Goal: Check status: Check status

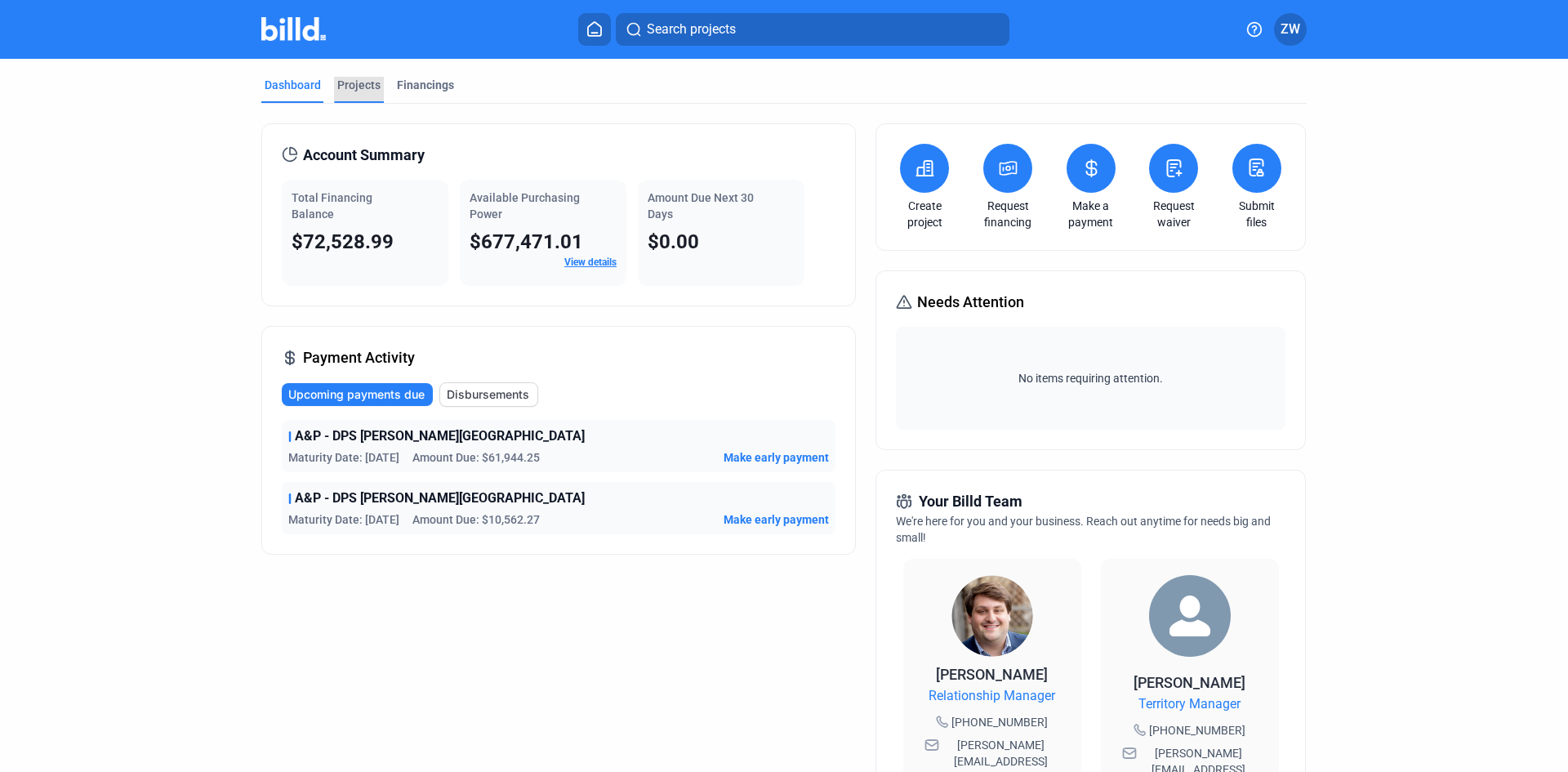
click at [356, 85] on div "Projects" at bounding box center [359, 84] width 43 height 16
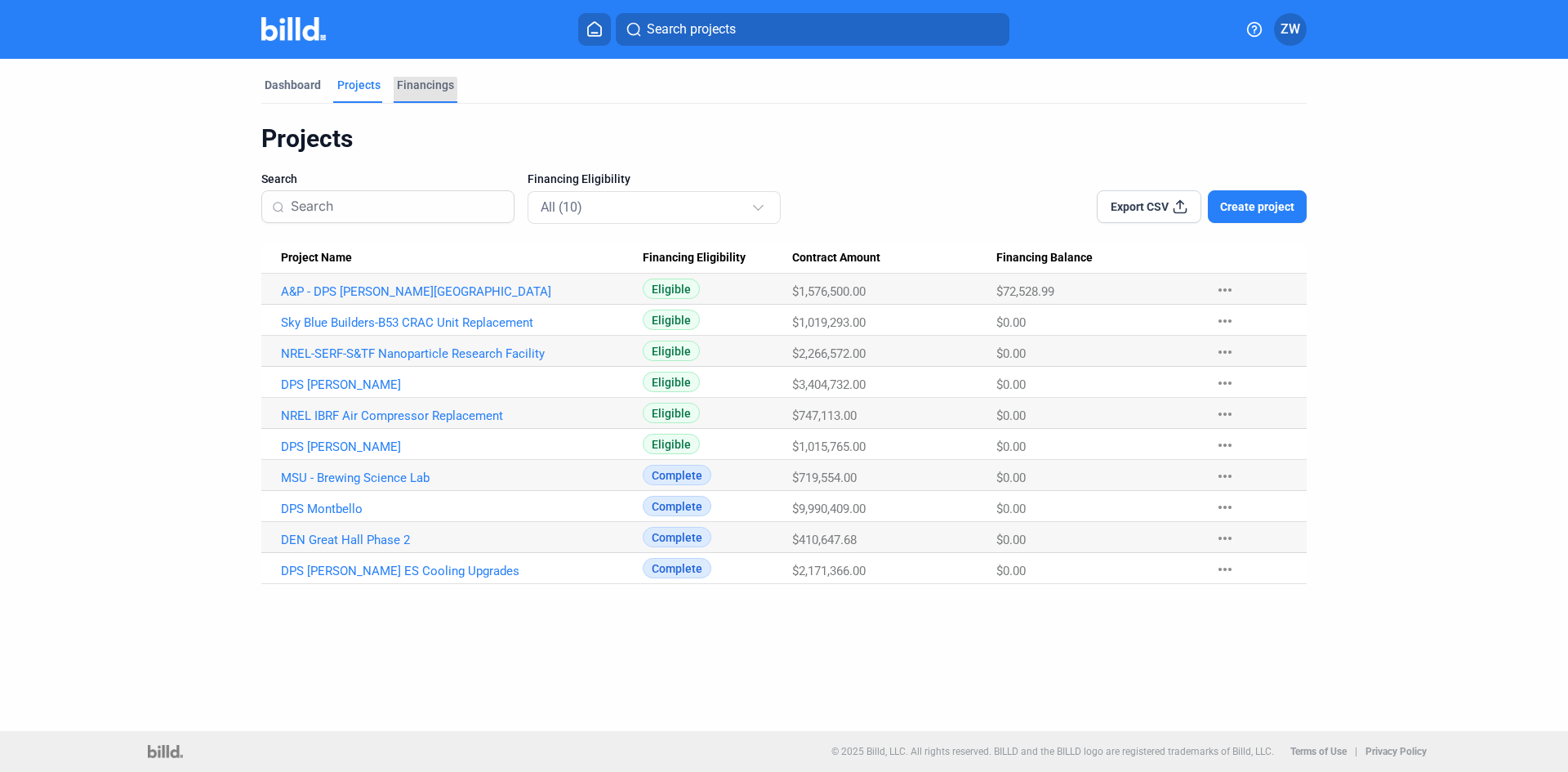
click at [406, 89] on div "Financings" at bounding box center [425, 84] width 57 height 16
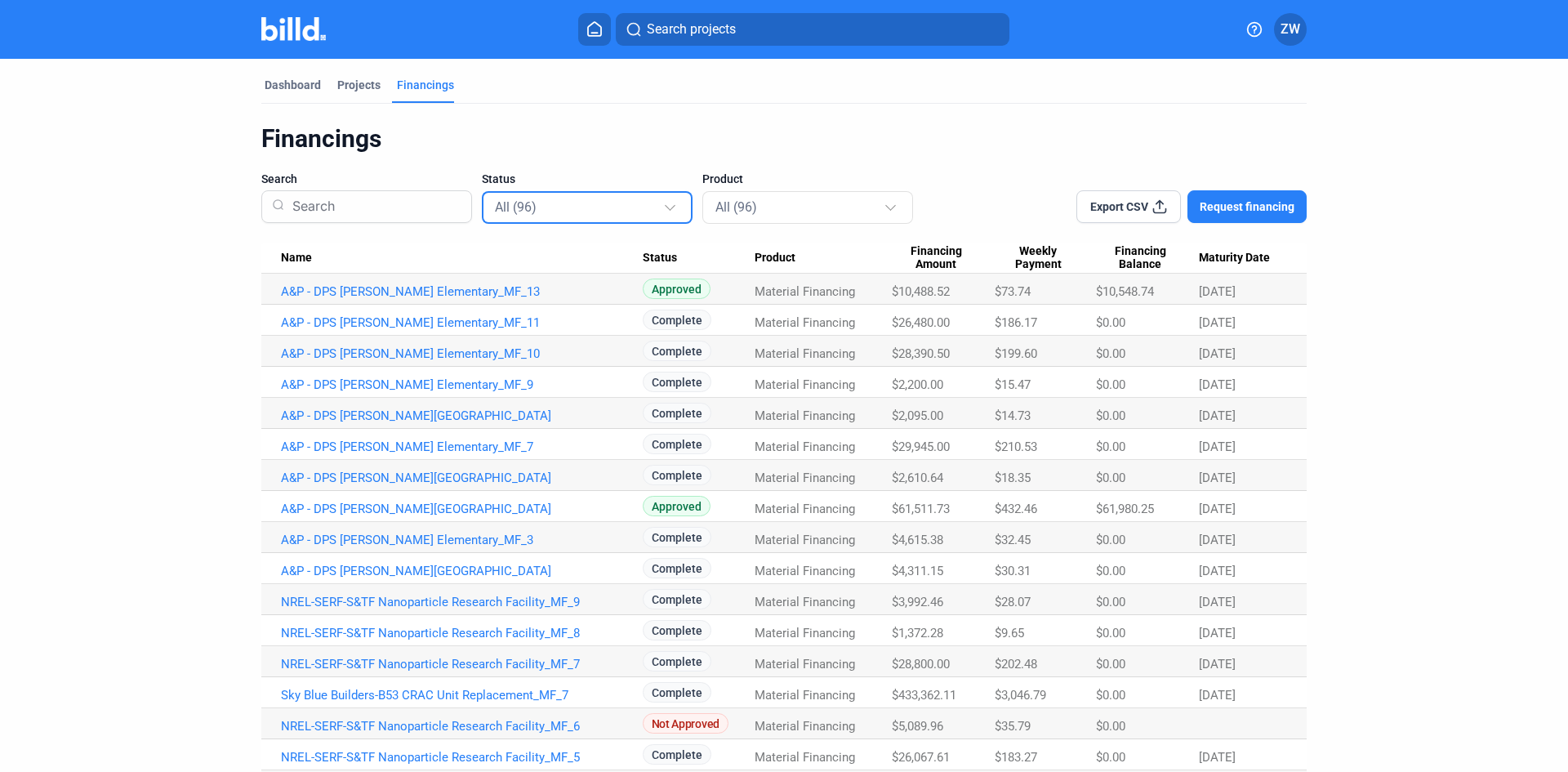
click at [594, 206] on div "All (96)" at bounding box center [579, 207] width 168 height 22
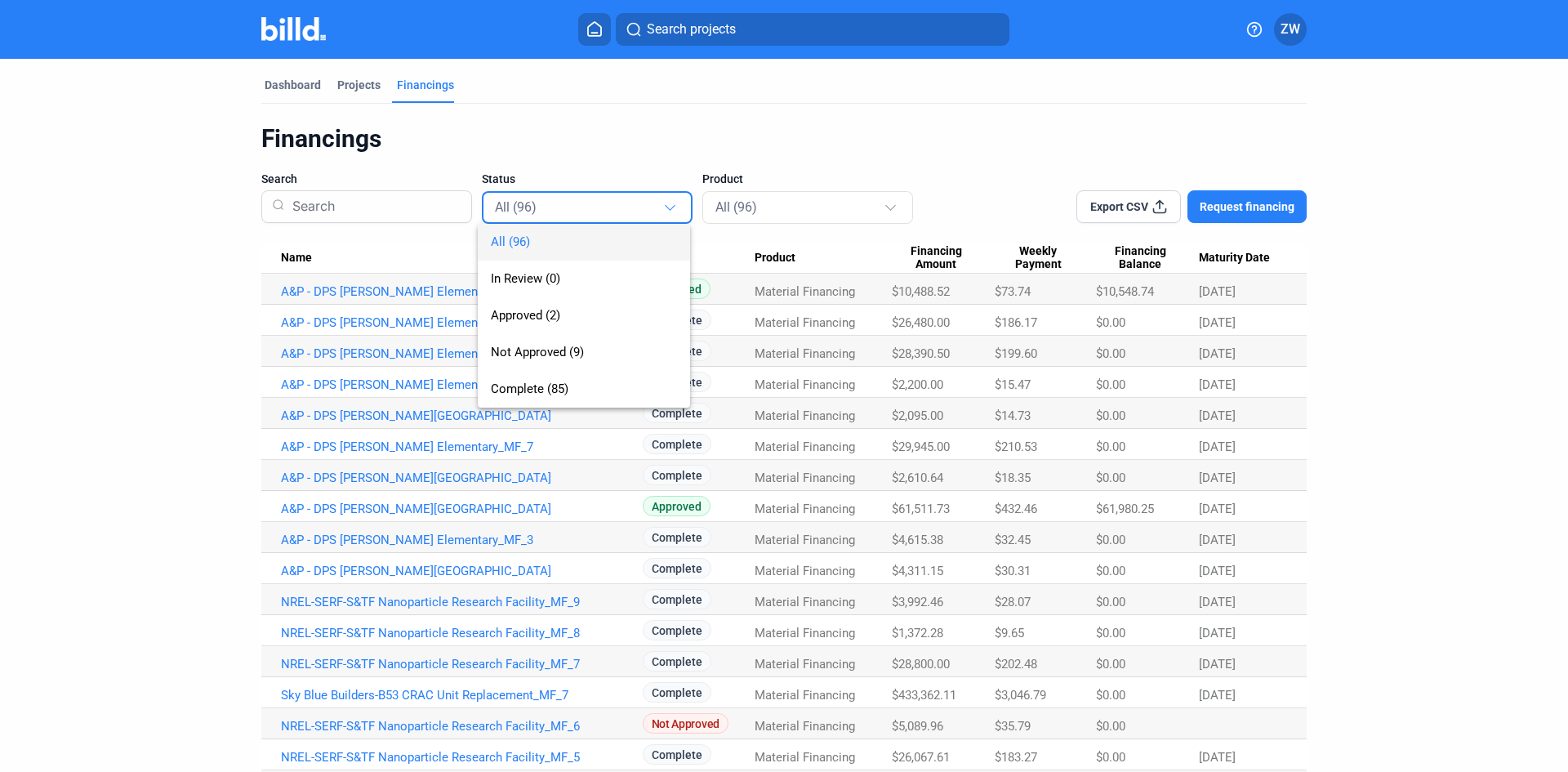
click at [608, 125] on div at bounding box center [784, 386] width 1568 height 772
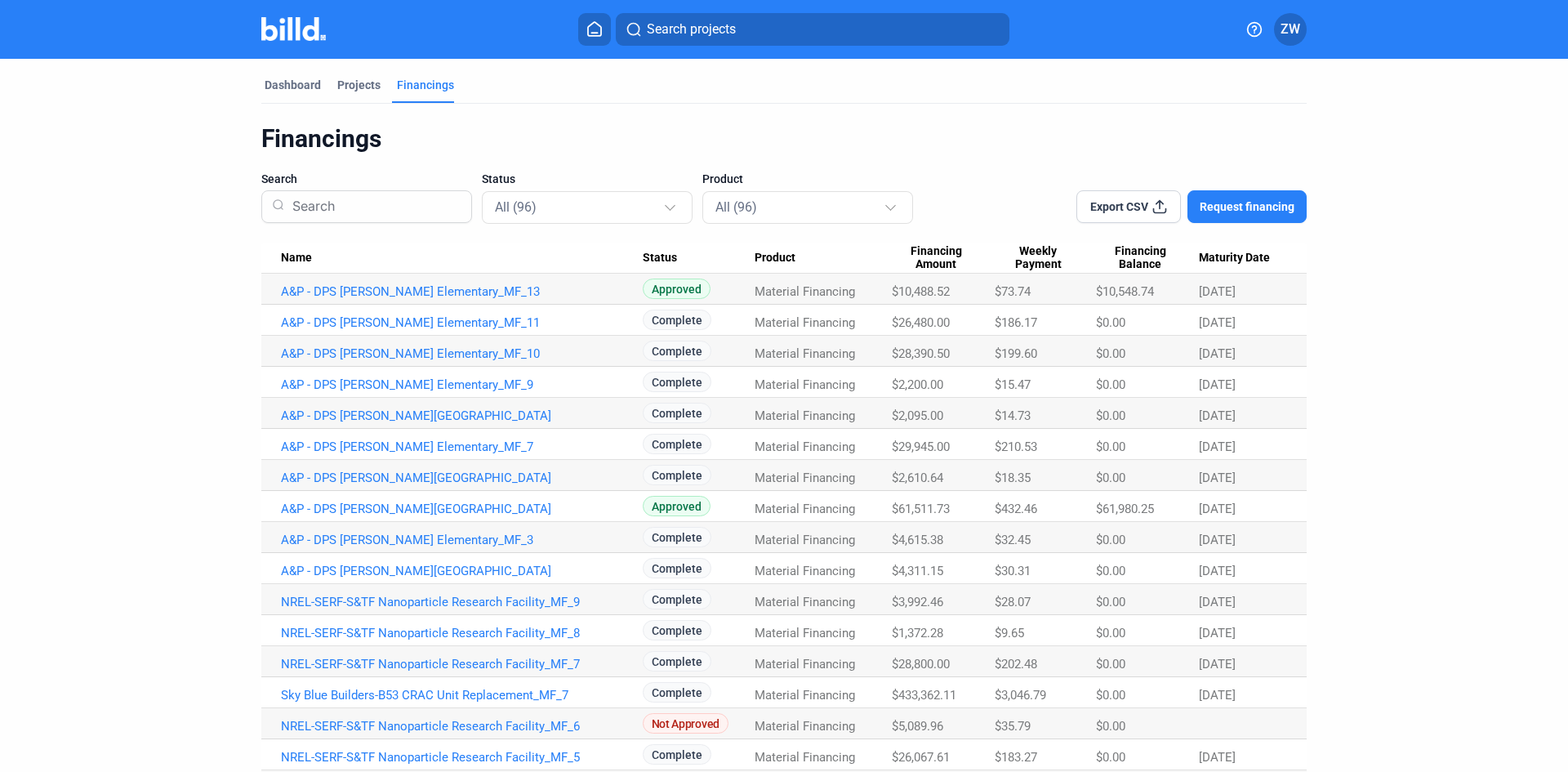
click at [1199, 254] on span "Maturity Date" at bounding box center [1234, 258] width 71 height 15
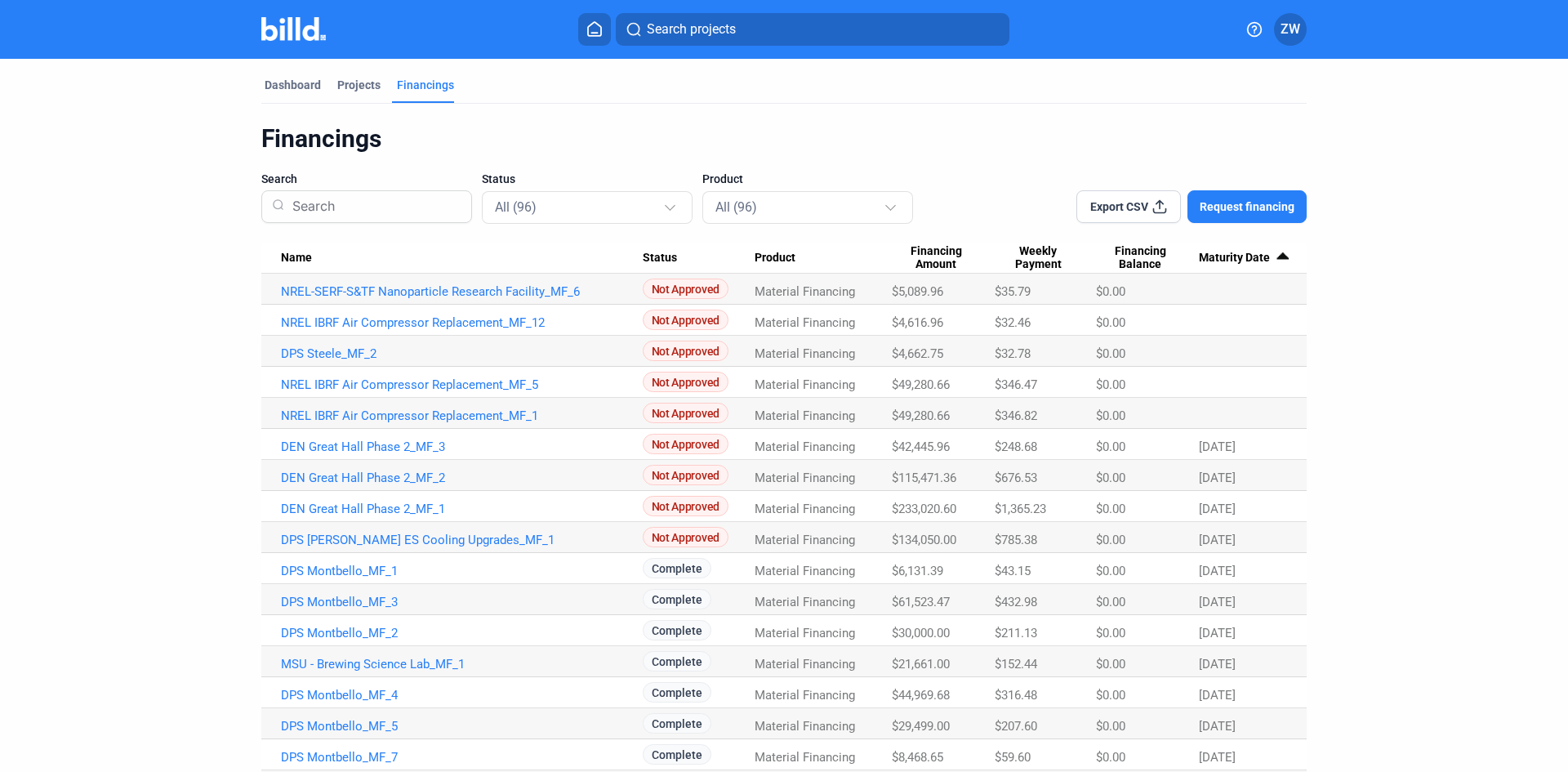
click at [1206, 256] on span "Maturity Date" at bounding box center [1234, 258] width 71 height 15
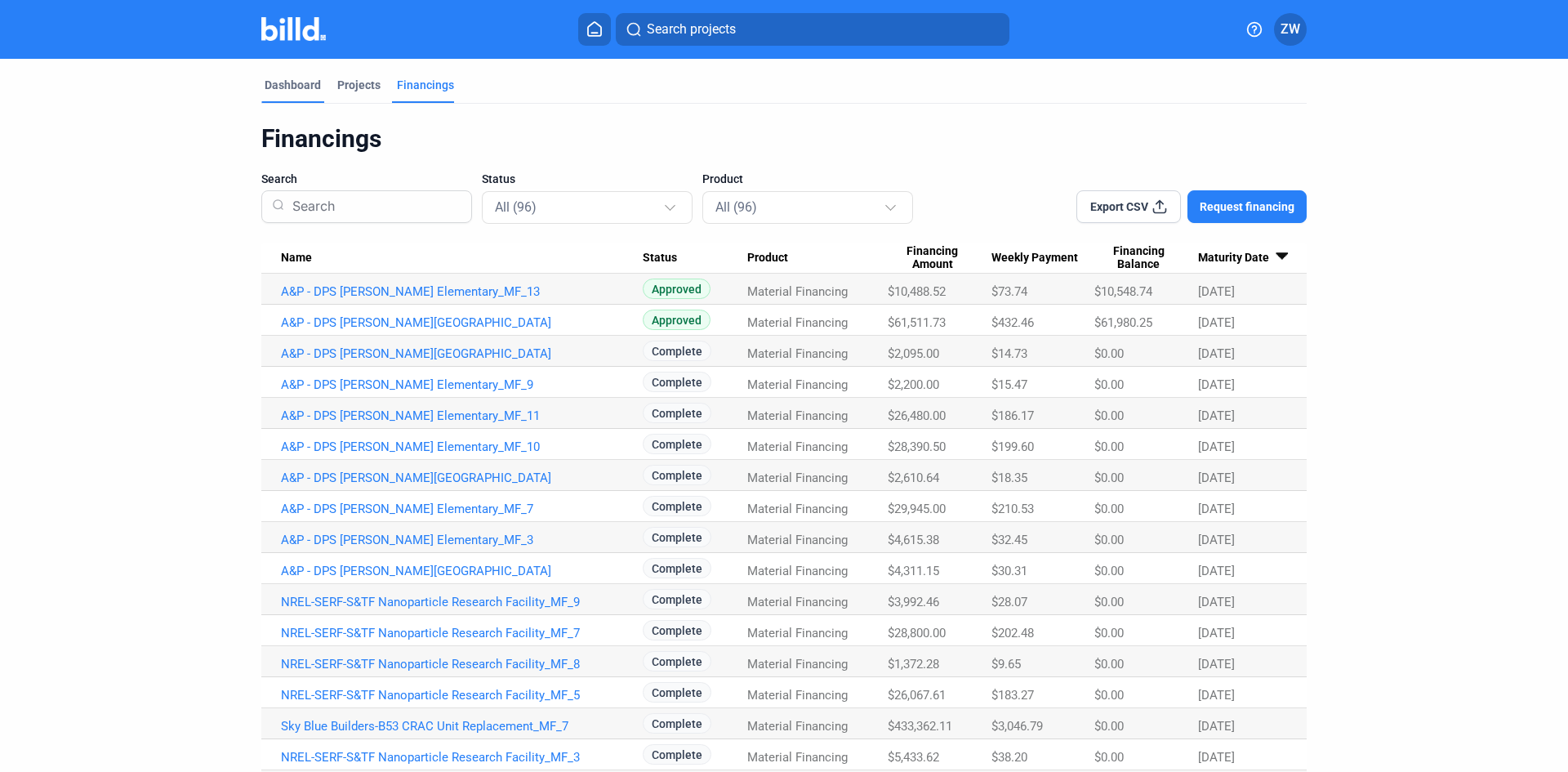
click at [288, 87] on div "Dashboard" at bounding box center [292, 84] width 56 height 16
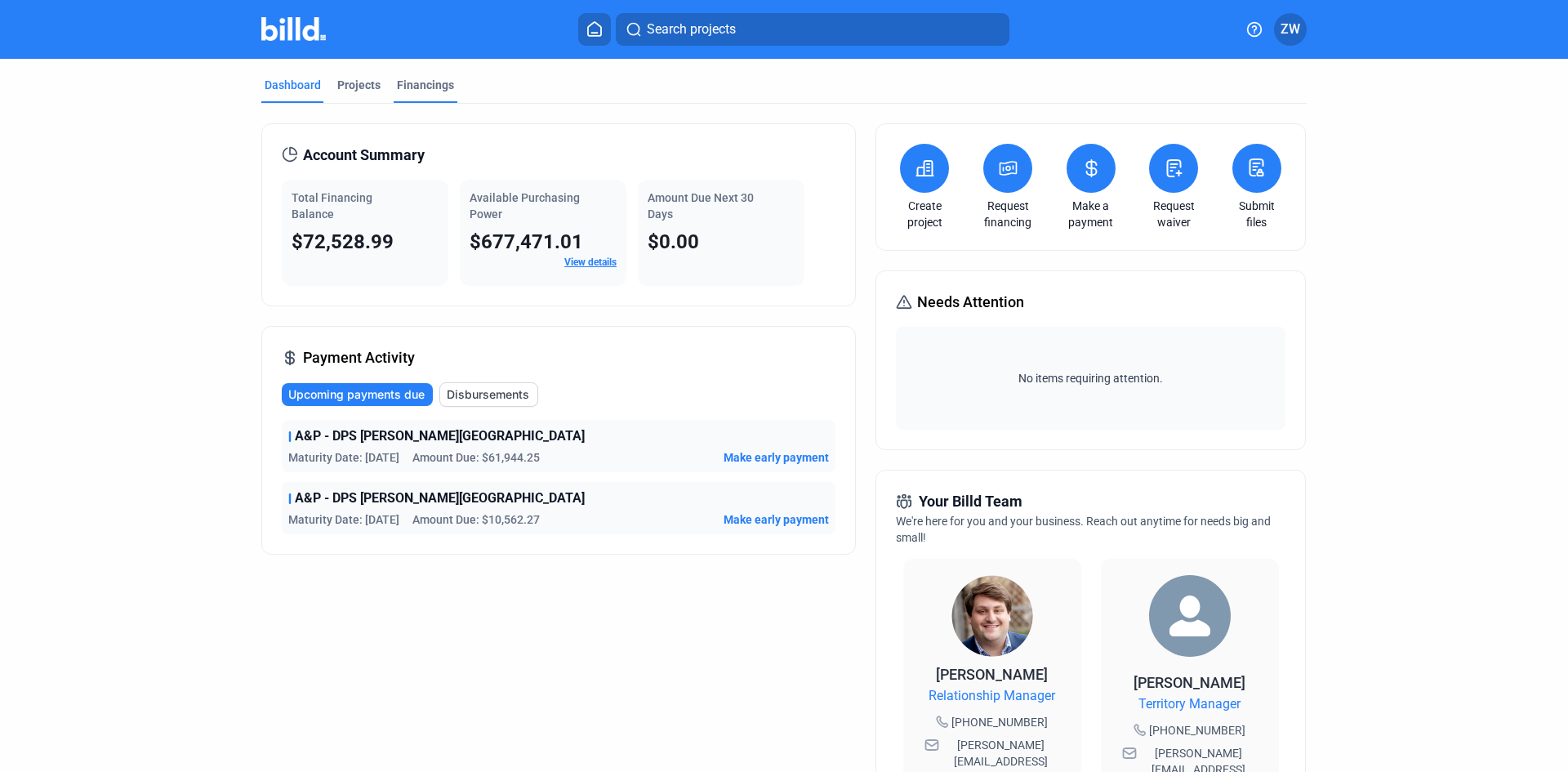
click at [433, 78] on div "Financings" at bounding box center [425, 84] width 57 height 16
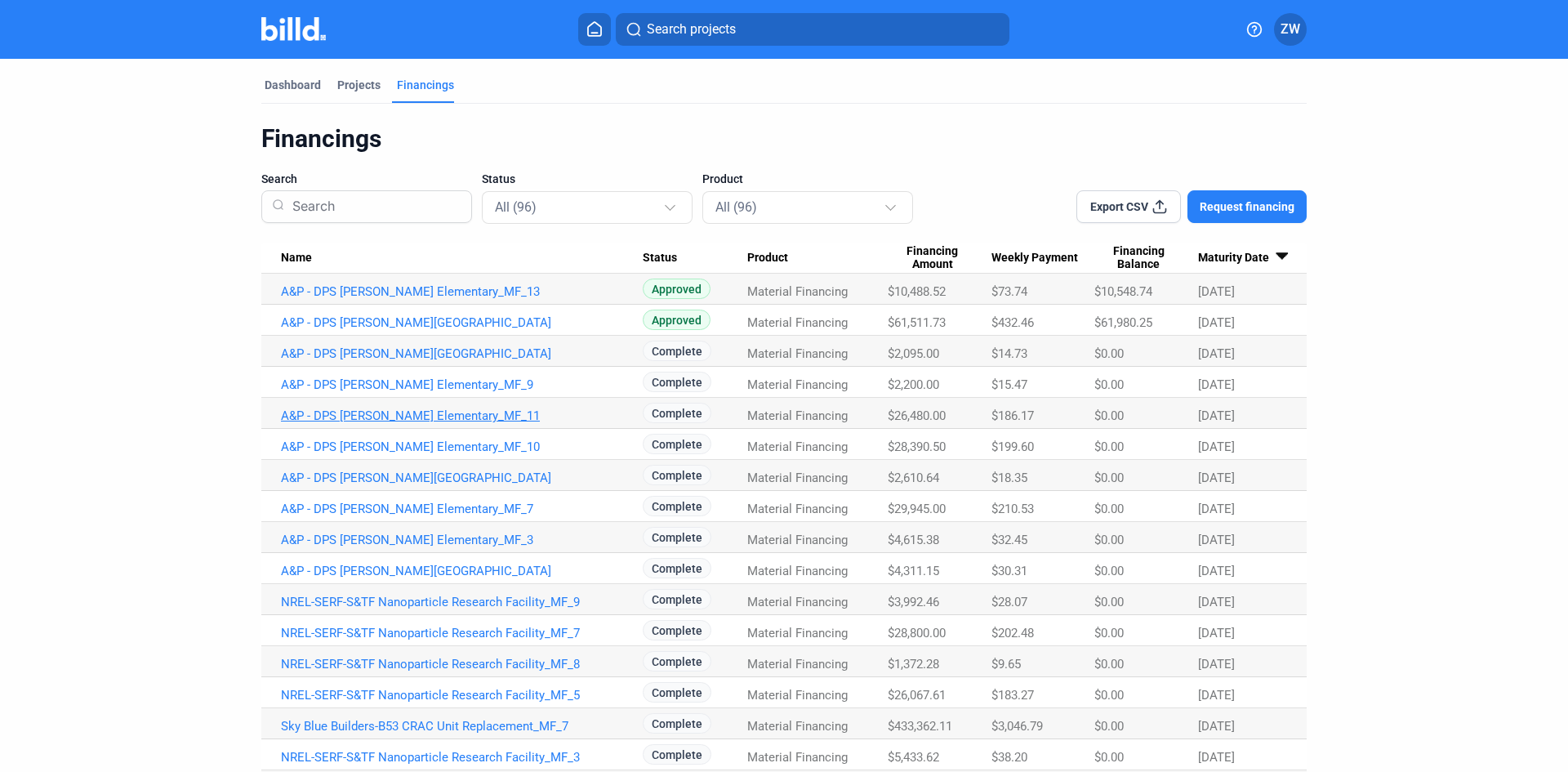
click at [445, 299] on link "A&P - DPS [PERSON_NAME] Elementary_MF_11" at bounding box center [462, 291] width 362 height 15
click at [409, 299] on link "A&P - DPS [PERSON_NAME] Elementary_MF_11" at bounding box center [462, 291] width 362 height 15
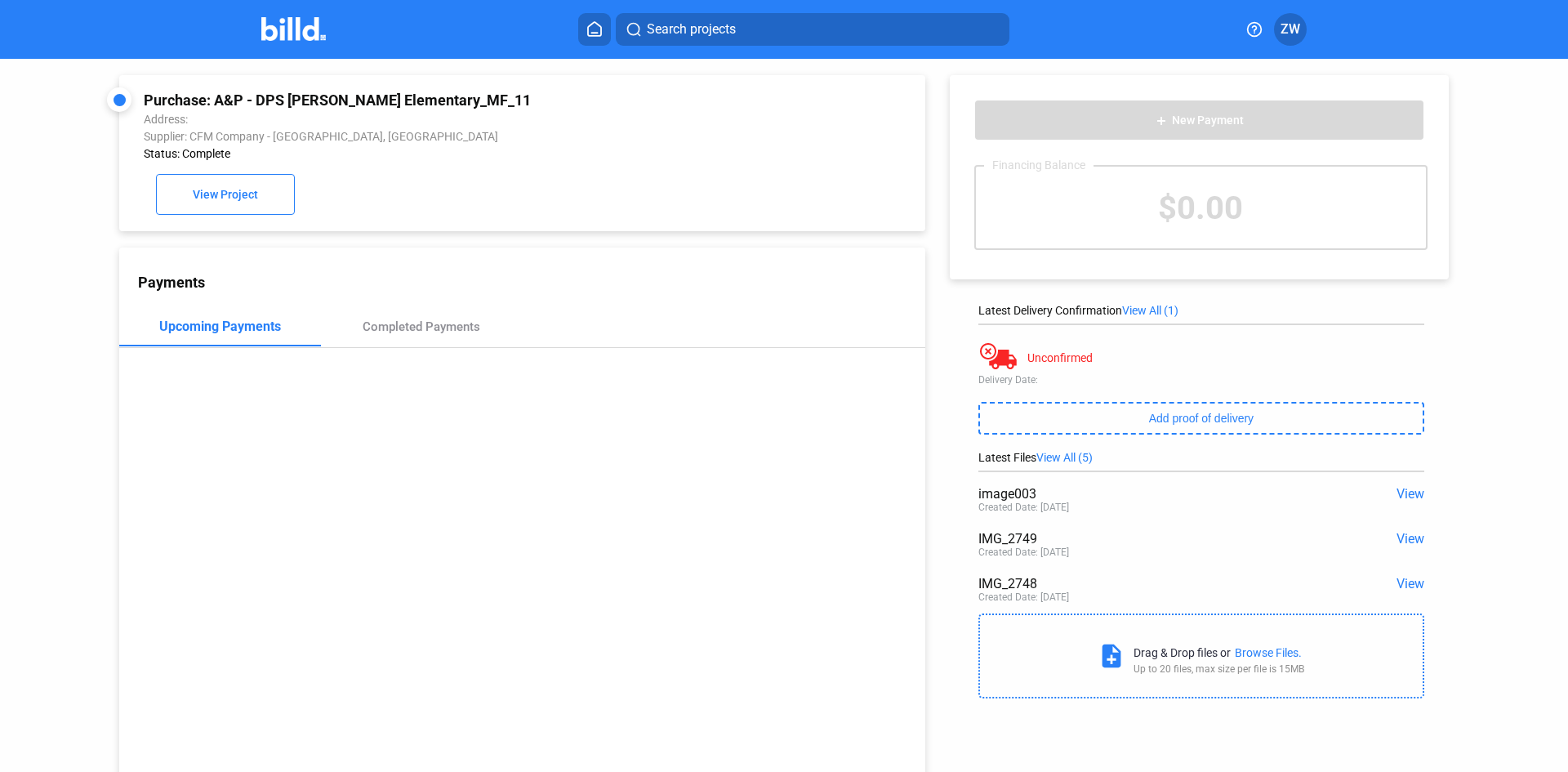
click at [1404, 487] on span "View" at bounding box center [1410, 494] width 28 height 16
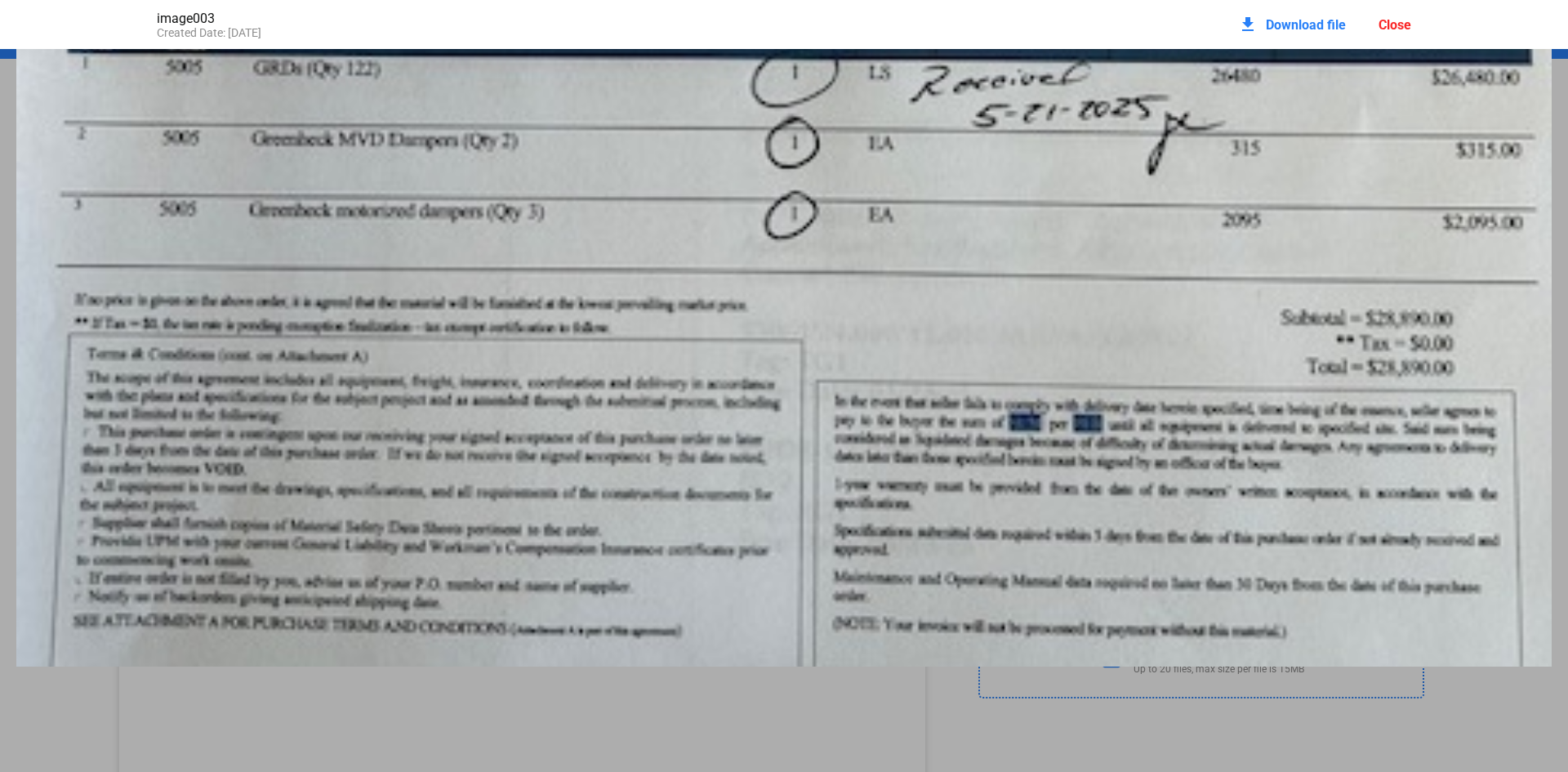
scroll to position [1452, 0]
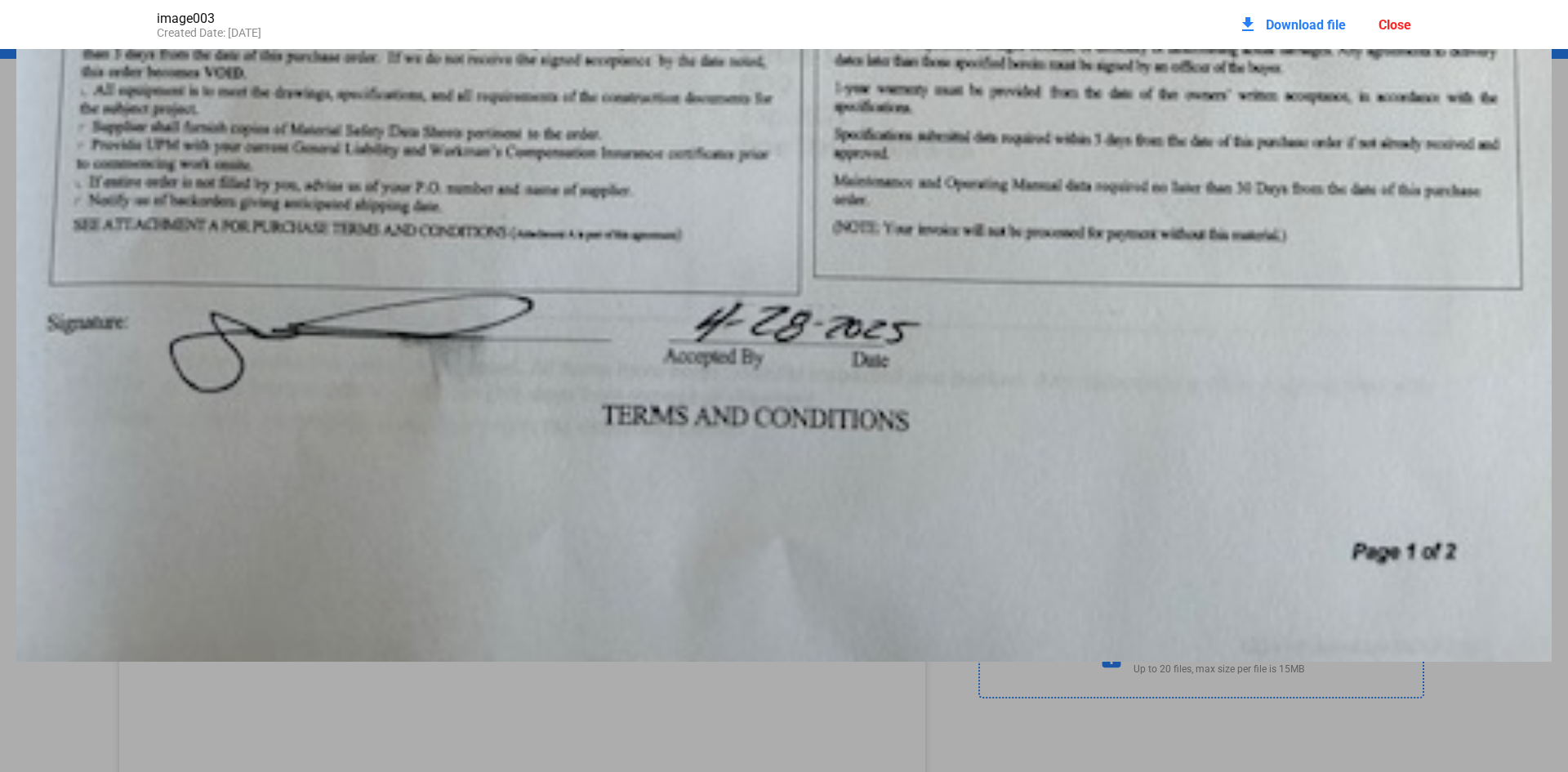
click at [825, 726] on div "image003 Created Date: 06 / 17 / 2025 download Download file Close" at bounding box center [784, 386] width 1568 height 772
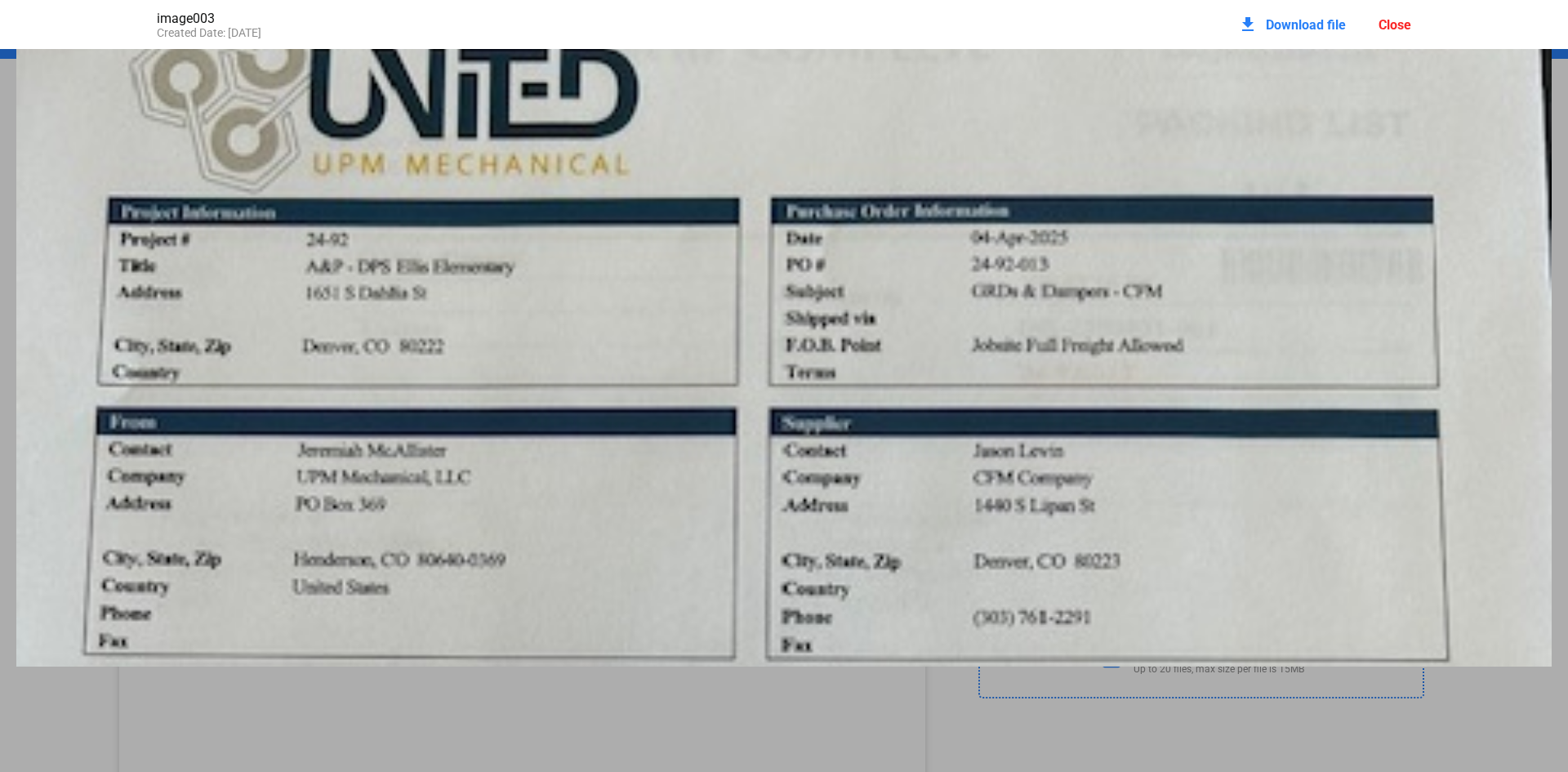
scroll to position [0, 0]
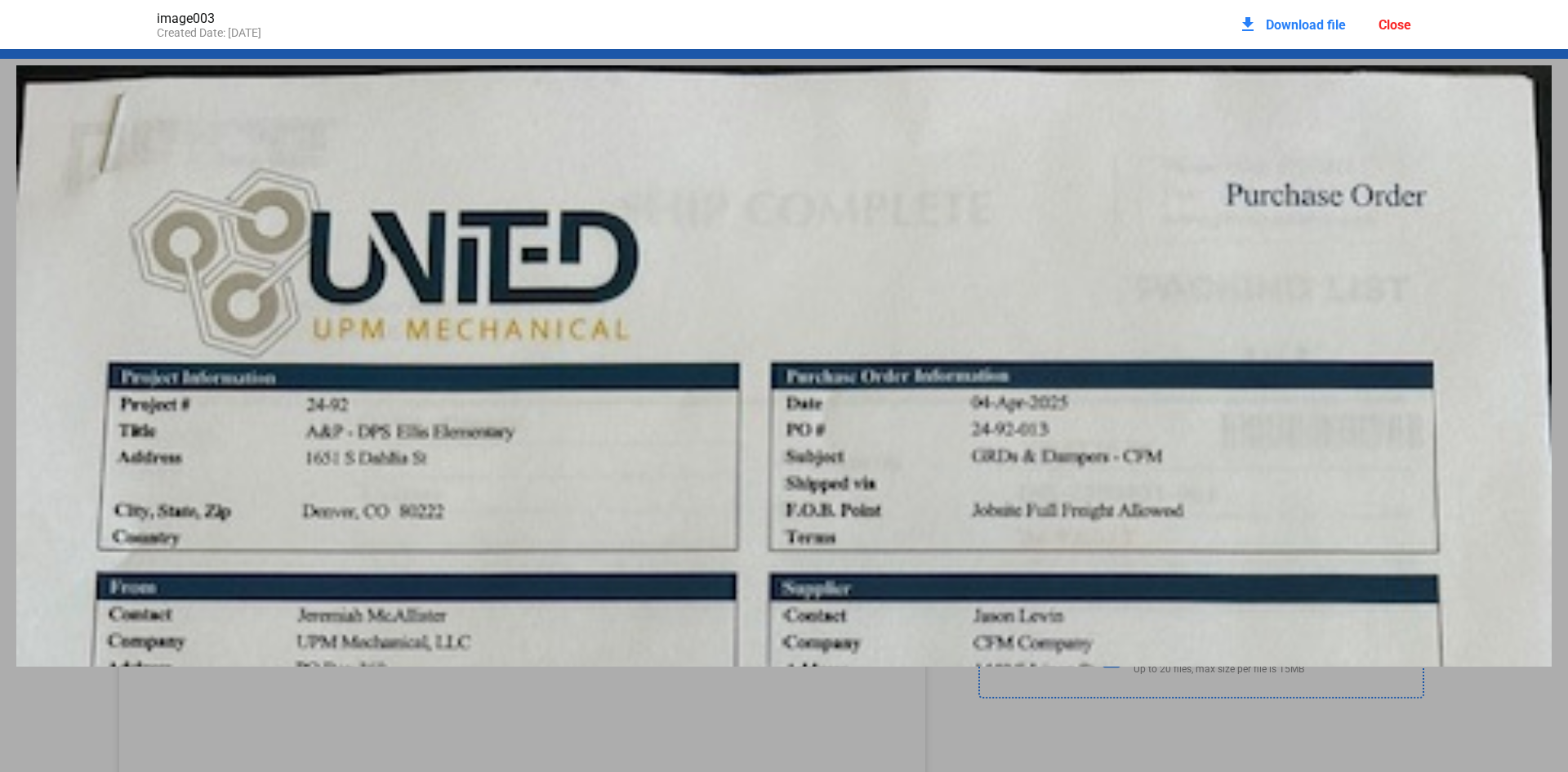
click at [1413, 19] on div "image003 Created Date: 06 / 17 / 2025 download Download file Close" at bounding box center [784, 24] width 1287 height 49
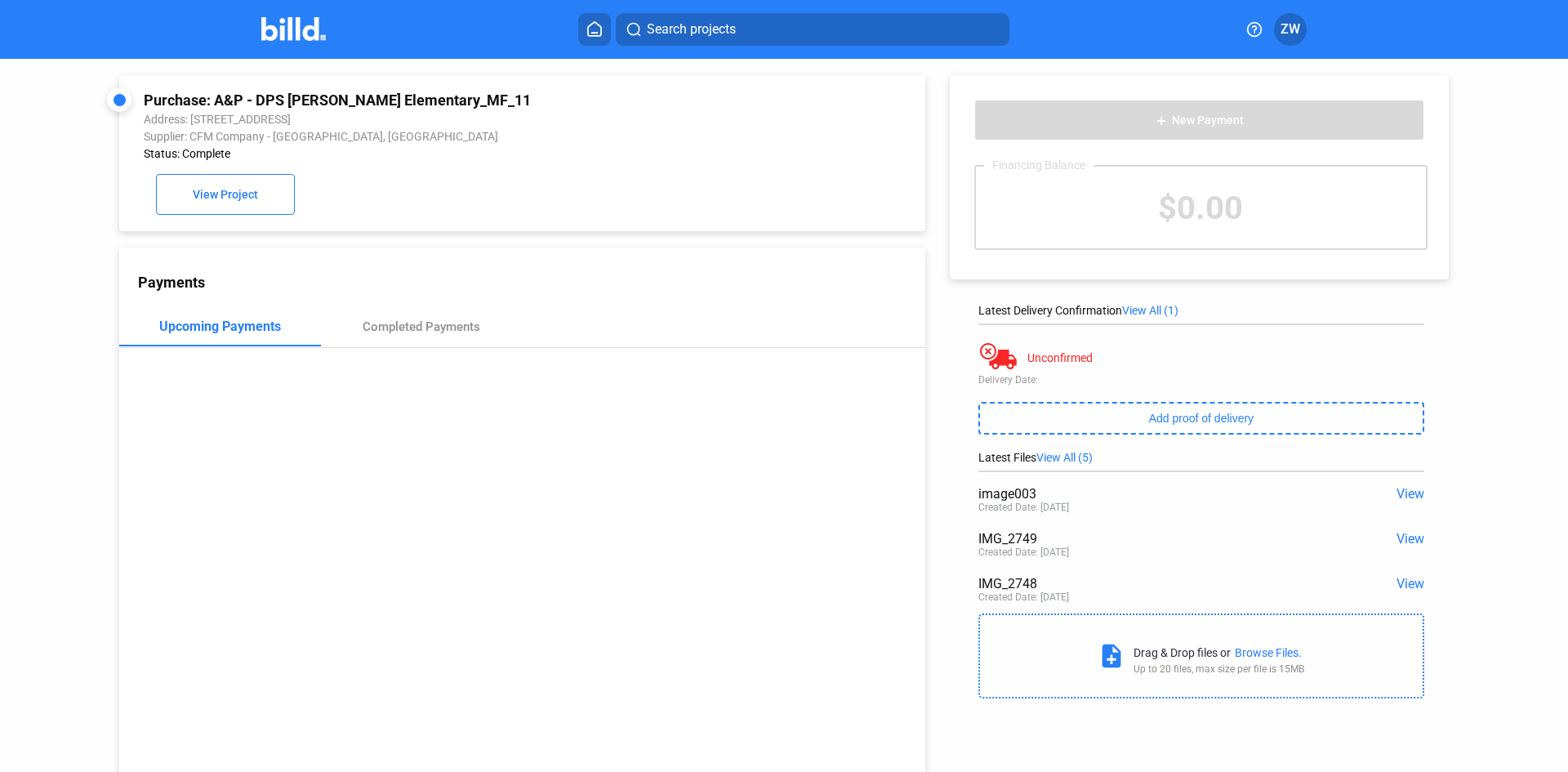
click at [1403, 539] on span "View" at bounding box center [1410, 539] width 28 height 16
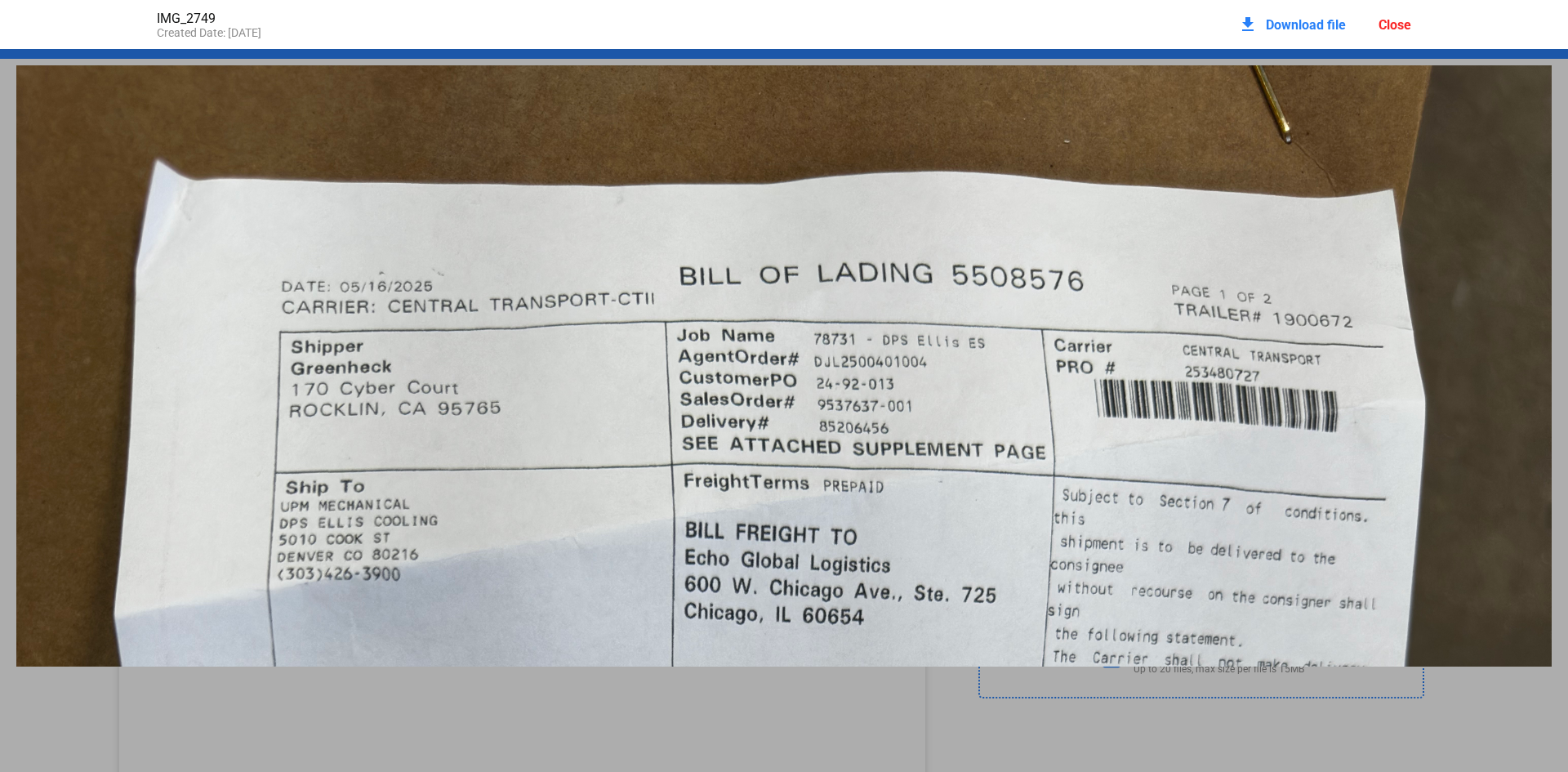
click at [1388, 22] on div "Close" at bounding box center [1395, 25] width 33 height 16
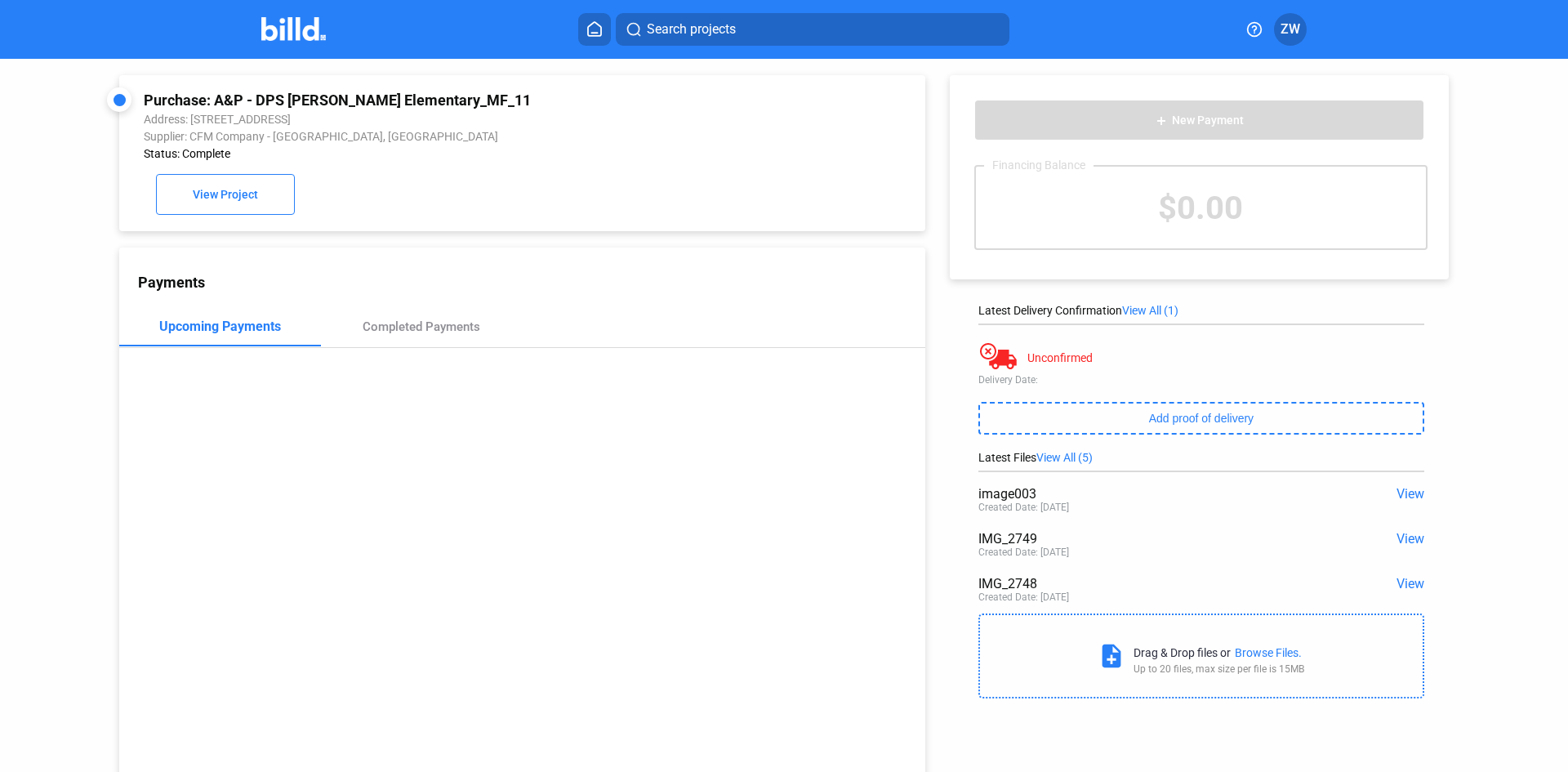
click at [1401, 588] on span "View" at bounding box center [1410, 584] width 28 height 16
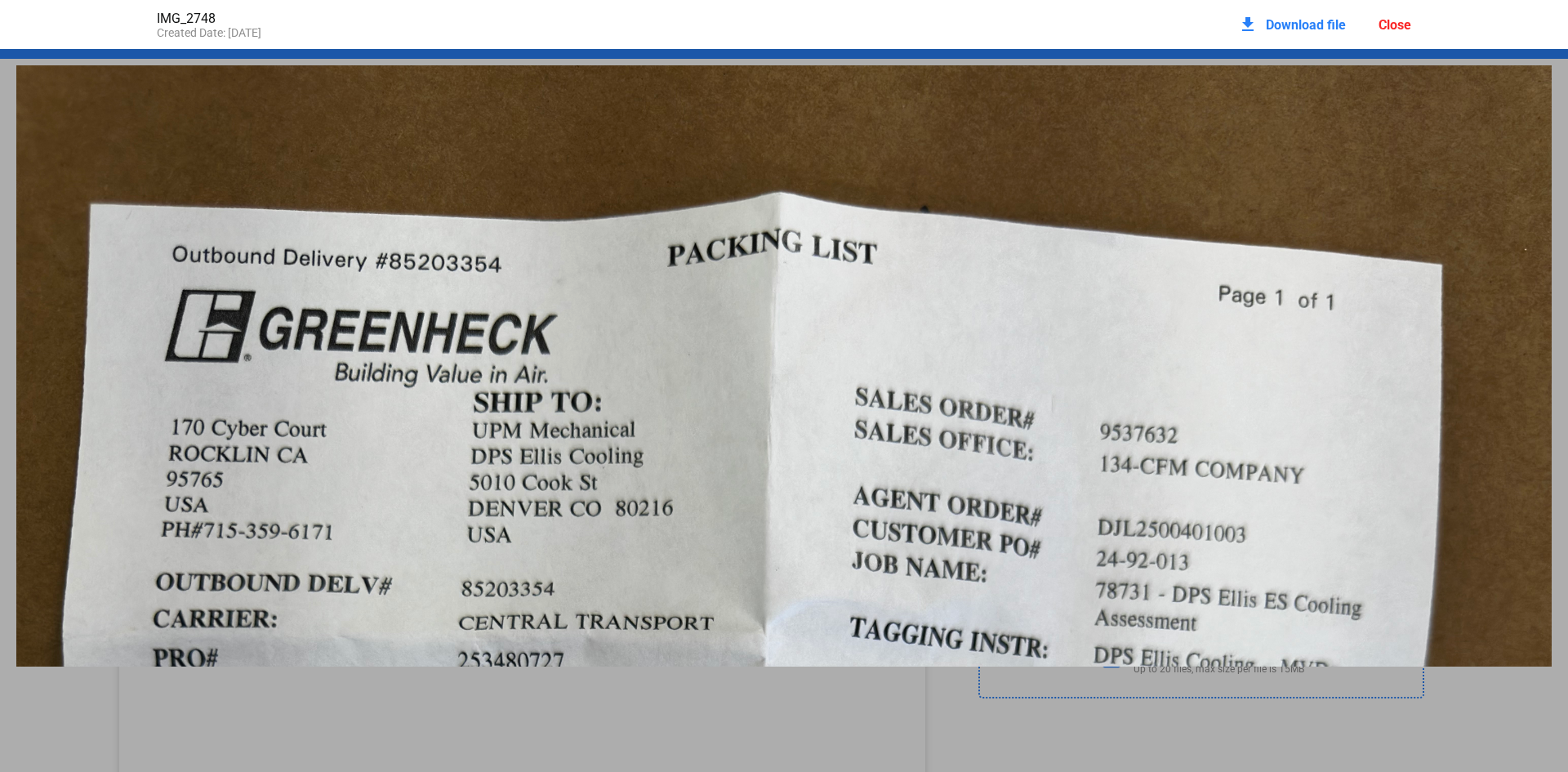
click at [1401, 20] on div "Close" at bounding box center [1395, 25] width 33 height 16
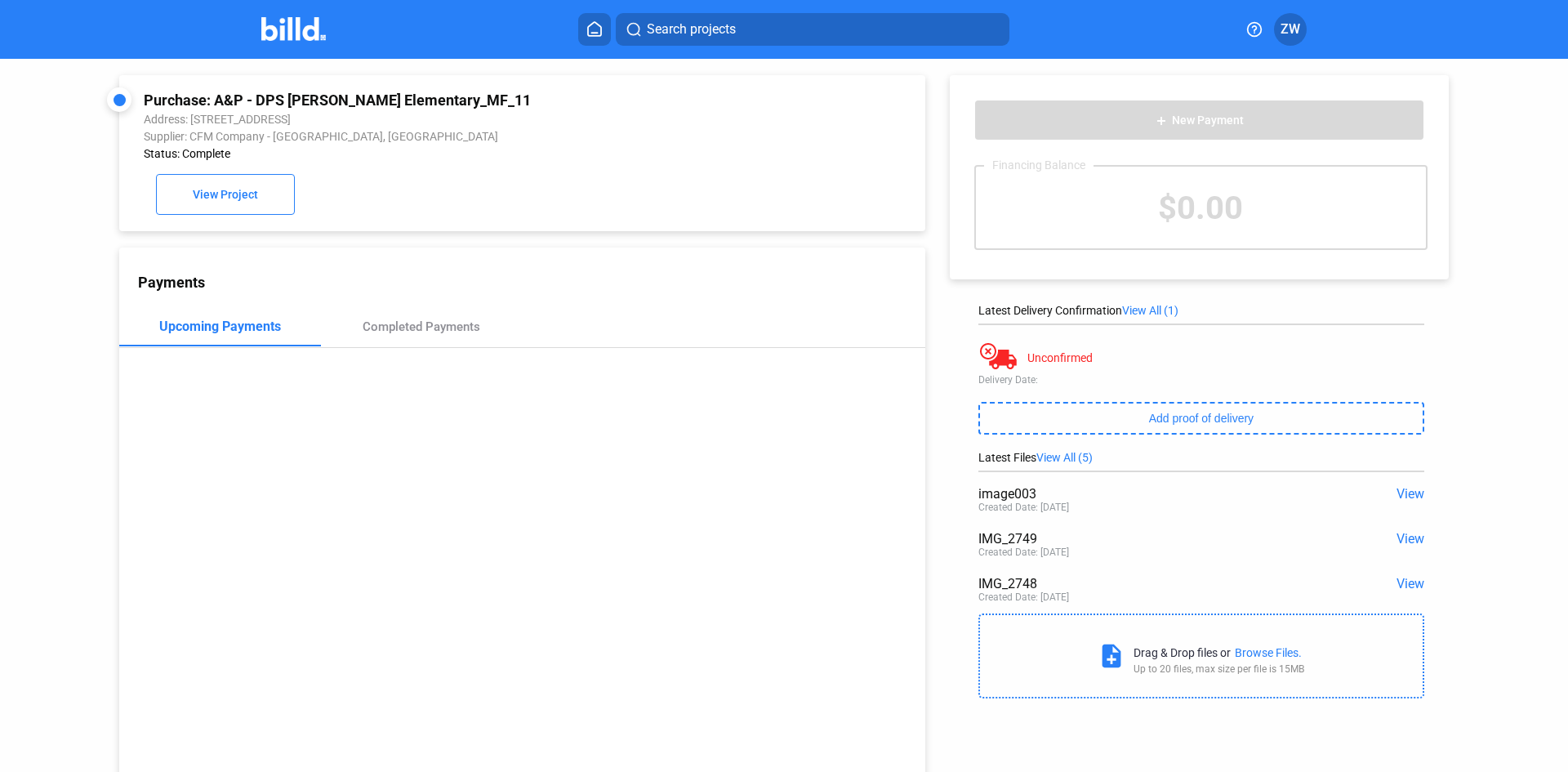
drag, startPoint x: 147, startPoint y: 135, endPoint x: 368, endPoint y: 146, distance: 221.3
click at [368, 146] on div "Purchase: A&P - DPS [PERSON_NAME] Elementary_MF_11 Address: [STREET_ADDRESS] Su…" at bounding box center [446, 126] width 605 height 69
click at [335, 148] on div "Purchase: A&P - DPS [PERSON_NAME] Elementary_MF_11 Address: [STREET_ADDRESS] Su…" at bounding box center [446, 126] width 605 height 69
click at [325, 114] on div "Address: [STREET_ADDRESS]" at bounding box center [446, 119] width 605 height 13
click at [292, 103] on div "Purchase: A&P - DPS [PERSON_NAME] Elementary_MF_11" at bounding box center [446, 100] width 605 height 17
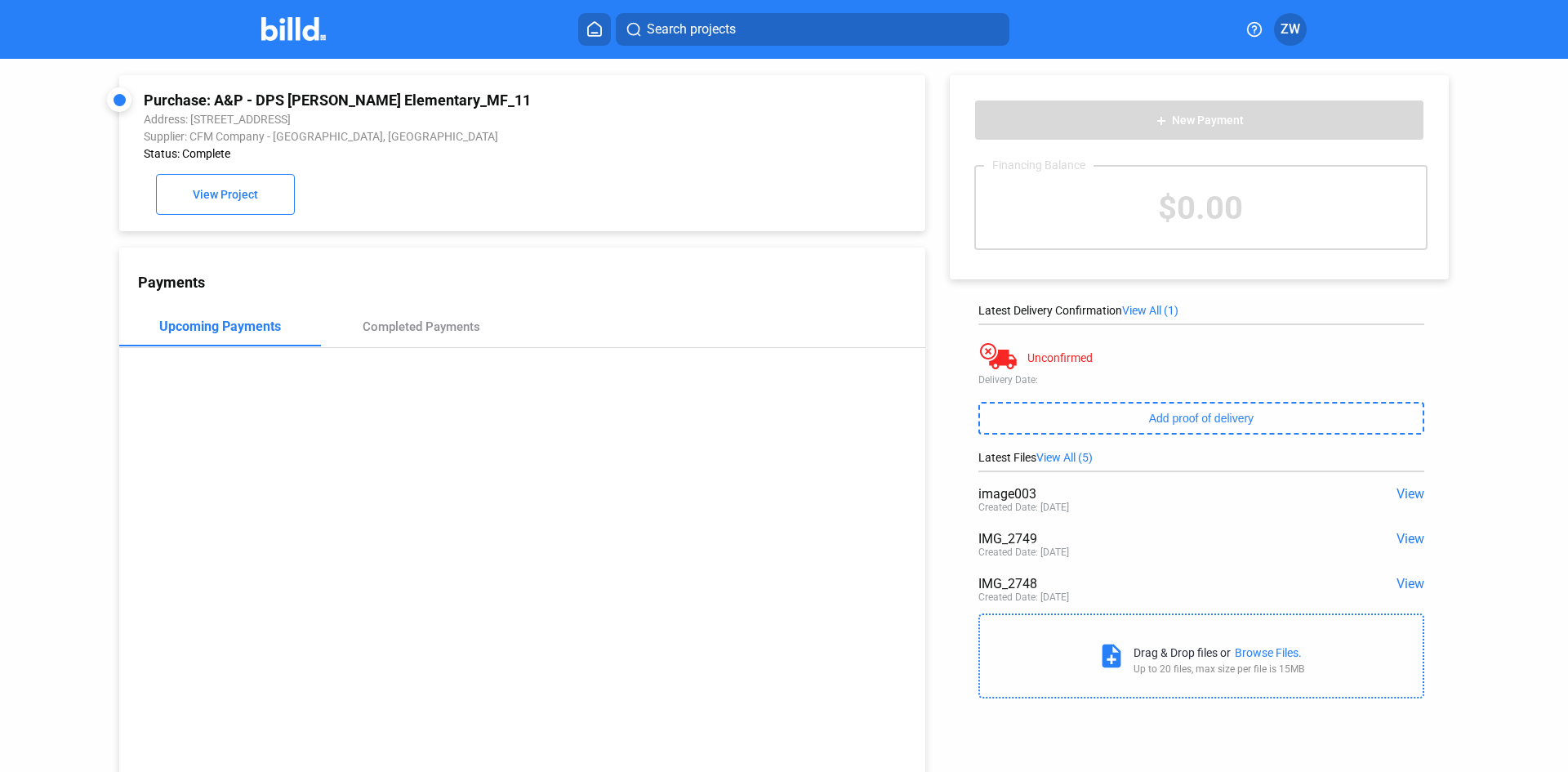
click at [301, 26] on img at bounding box center [293, 29] width 65 height 24
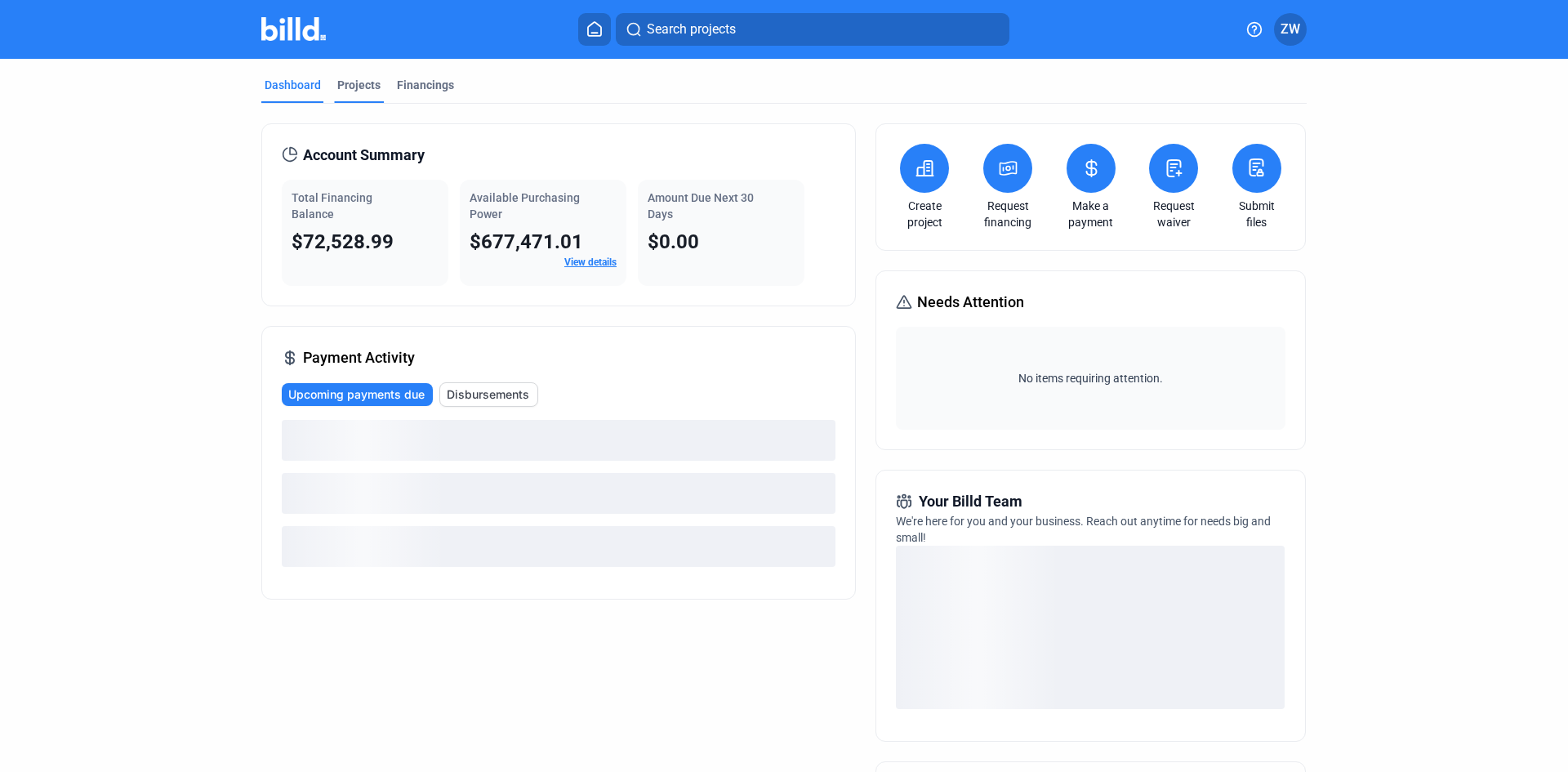
click at [367, 86] on div "Projects" at bounding box center [359, 84] width 43 height 16
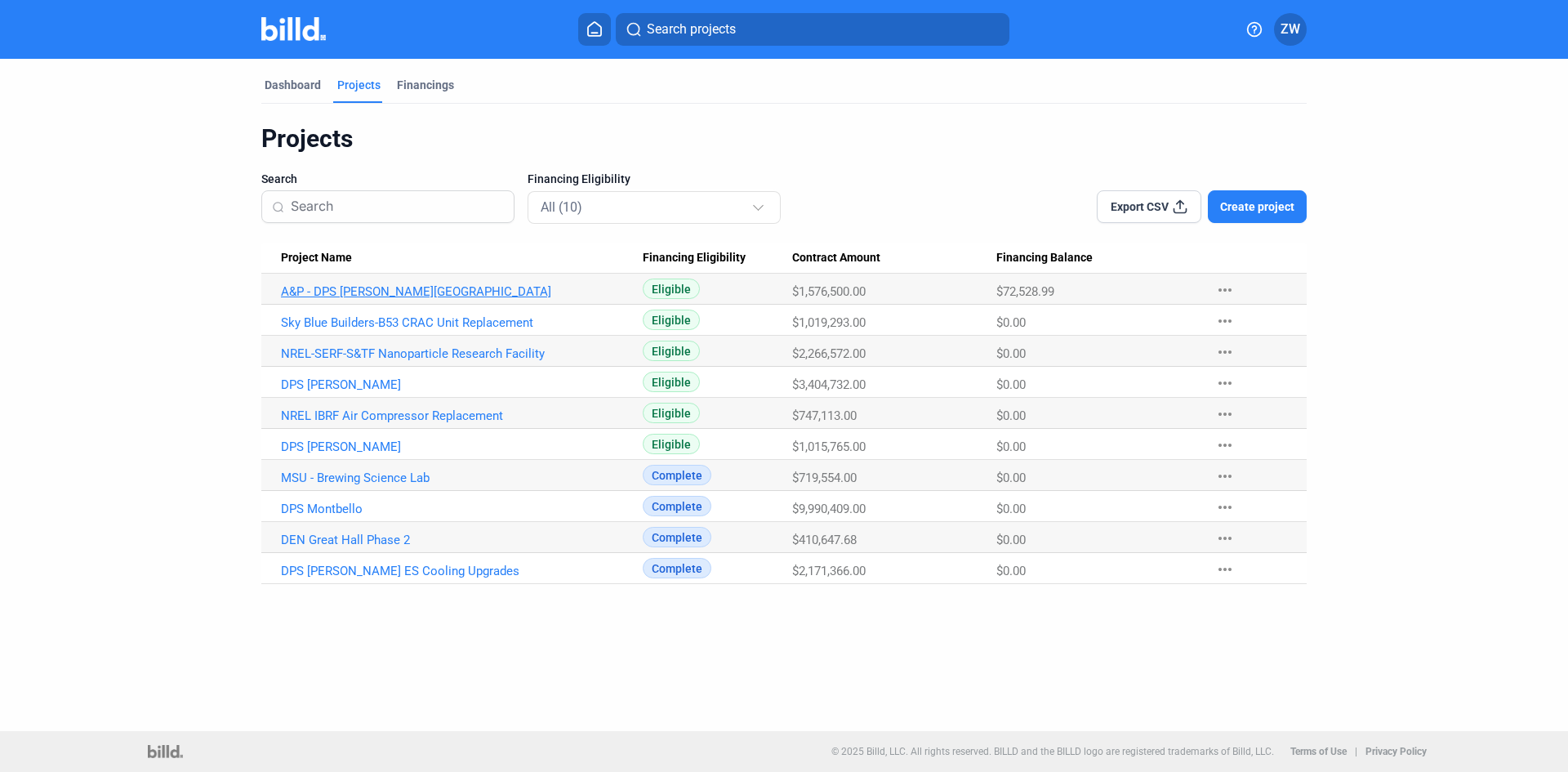
click at [374, 290] on link "A&P - DPS [PERSON_NAME][GEOGRAPHIC_DATA]" at bounding box center [462, 291] width 362 height 15
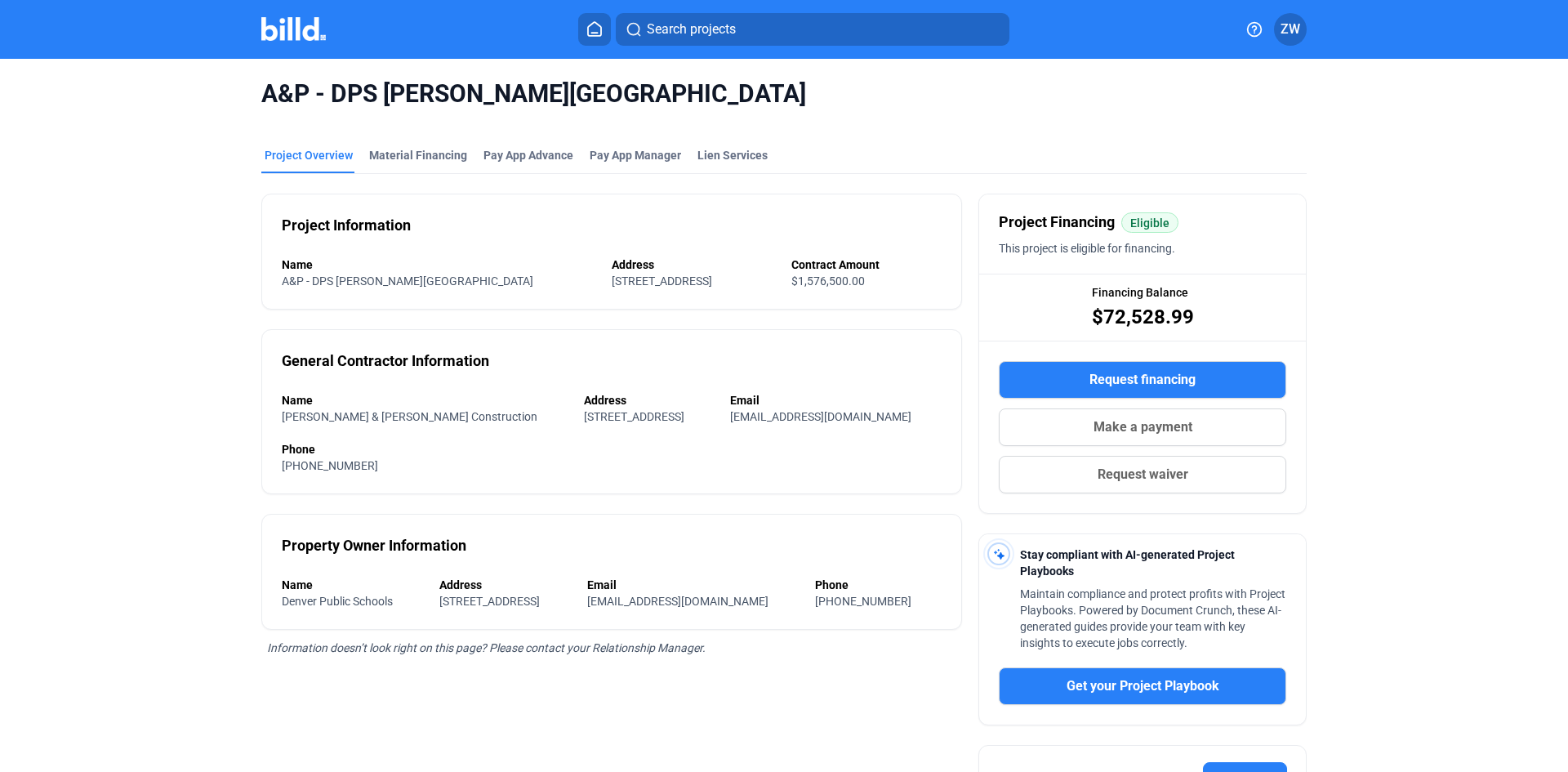
click at [405, 134] on mat-tab-group "Project Overview Material Financing Pay App Advance Pay App Manager Lien Servic…" at bounding box center [784, 520] width 1045 height 781
click at [389, 164] on div "Material Financing" at bounding box center [418, 160] width 104 height 26
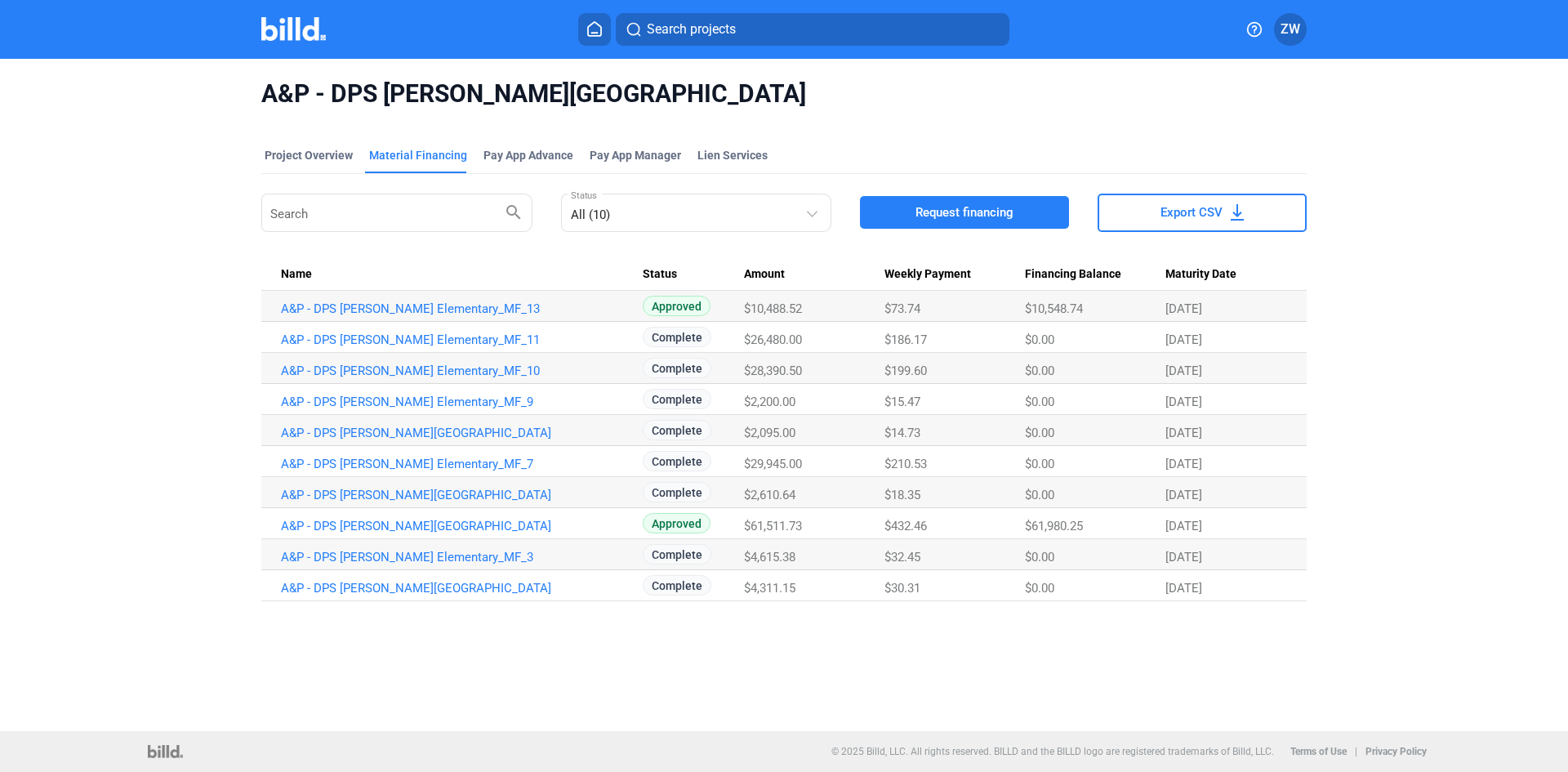
click at [425, 87] on span "A&P - DPS [PERSON_NAME][GEOGRAPHIC_DATA]" at bounding box center [784, 94] width 1045 height 31
click at [451, 316] on link "A&P - DPS [PERSON_NAME] Elementary_MF_7" at bounding box center [462, 308] width 362 height 15
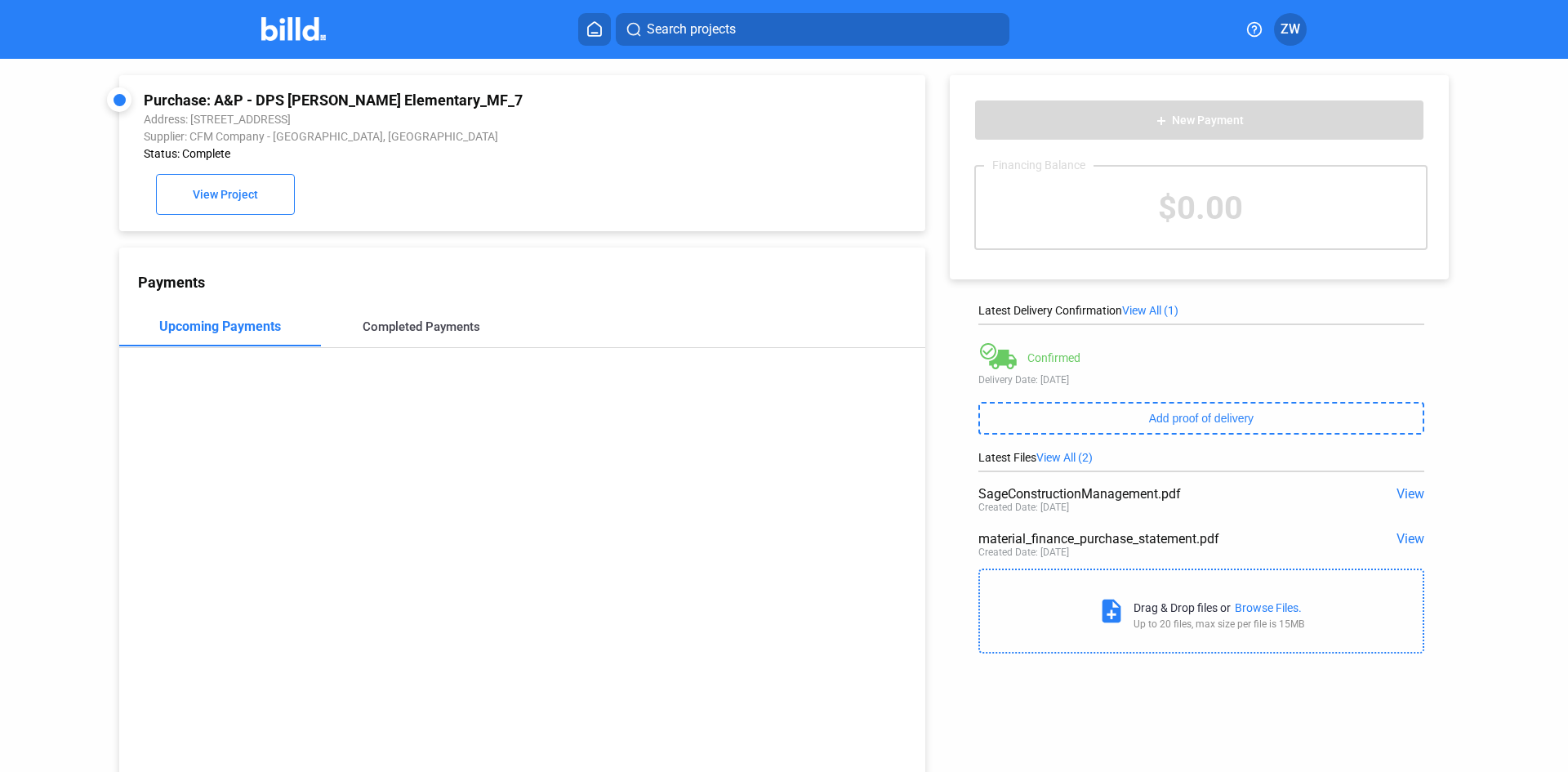
click at [457, 311] on div "Completed Payments" at bounding box center [422, 327] width 201 height 40
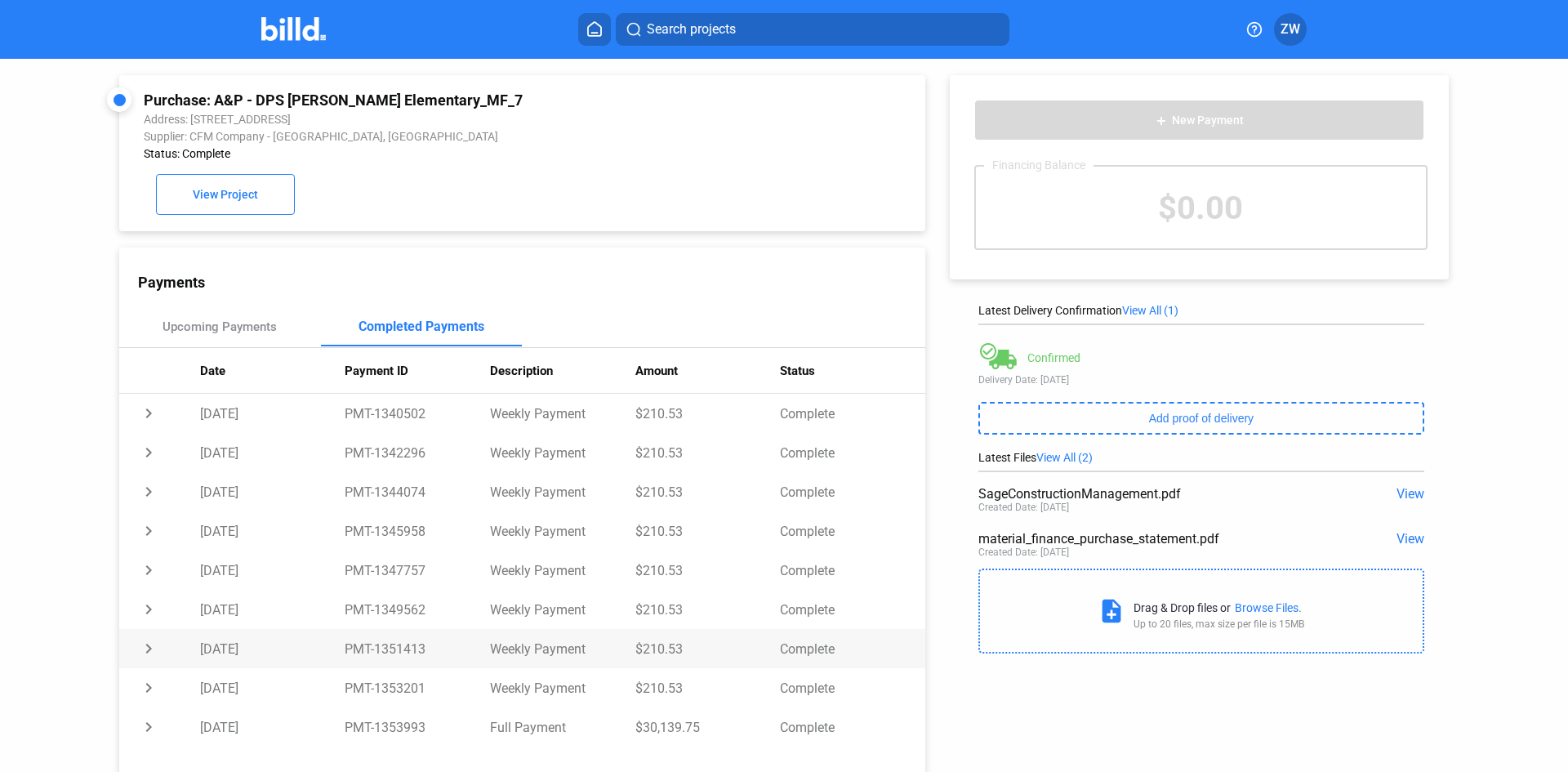
scroll to position [63, 0]
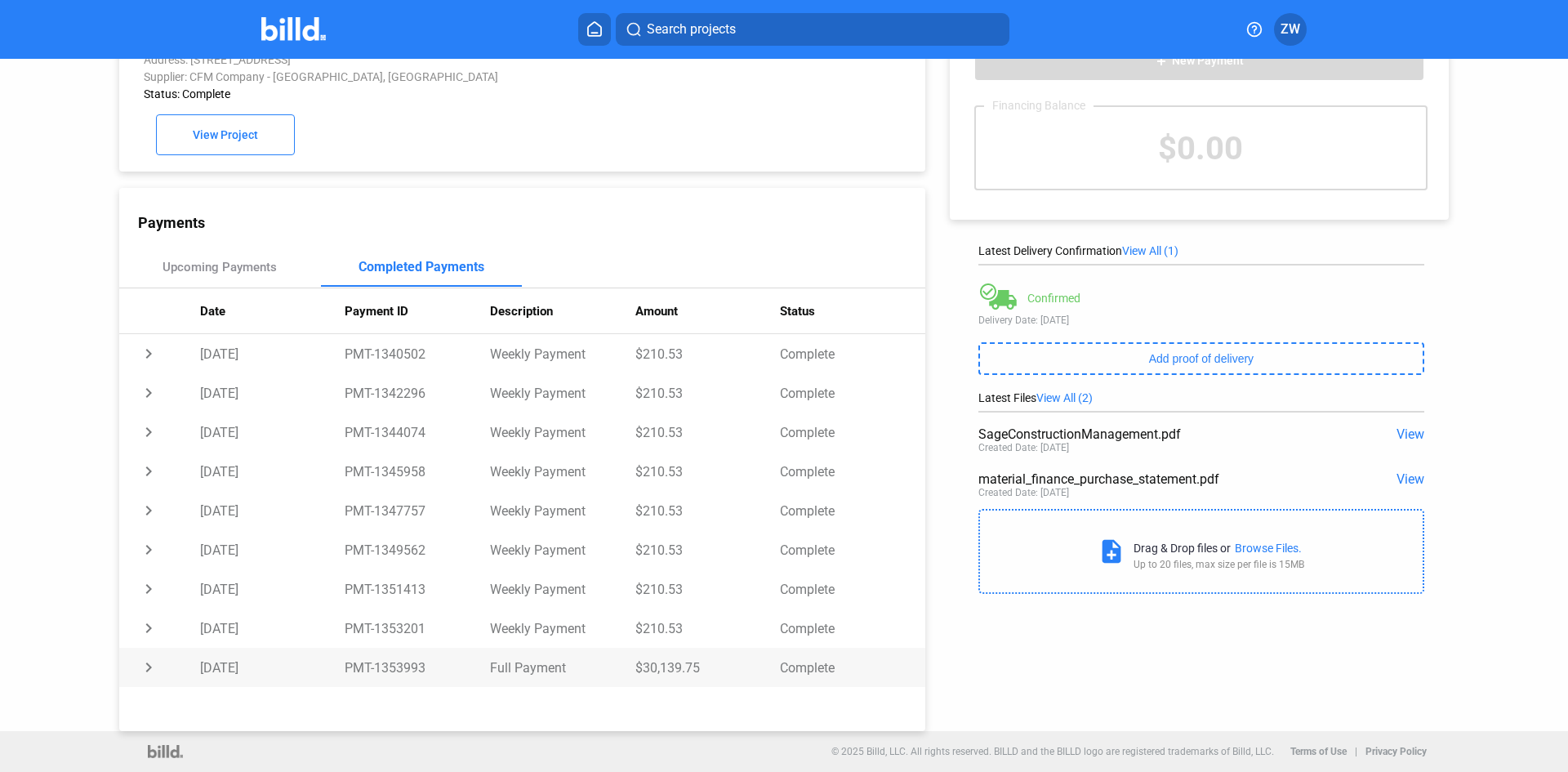
click at [412, 665] on td "PMT-1353993" at bounding box center [417, 668] width 146 height 40
drag, startPoint x: 445, startPoint y: 153, endPoint x: 484, endPoint y: 216, distance: 74.1
click at [445, 153] on div "Purchase: A&P - DPS [PERSON_NAME] Elementary_MF_7 Address: [STREET_ADDRESS] Sup…" at bounding box center [522, 93] width 757 height 123
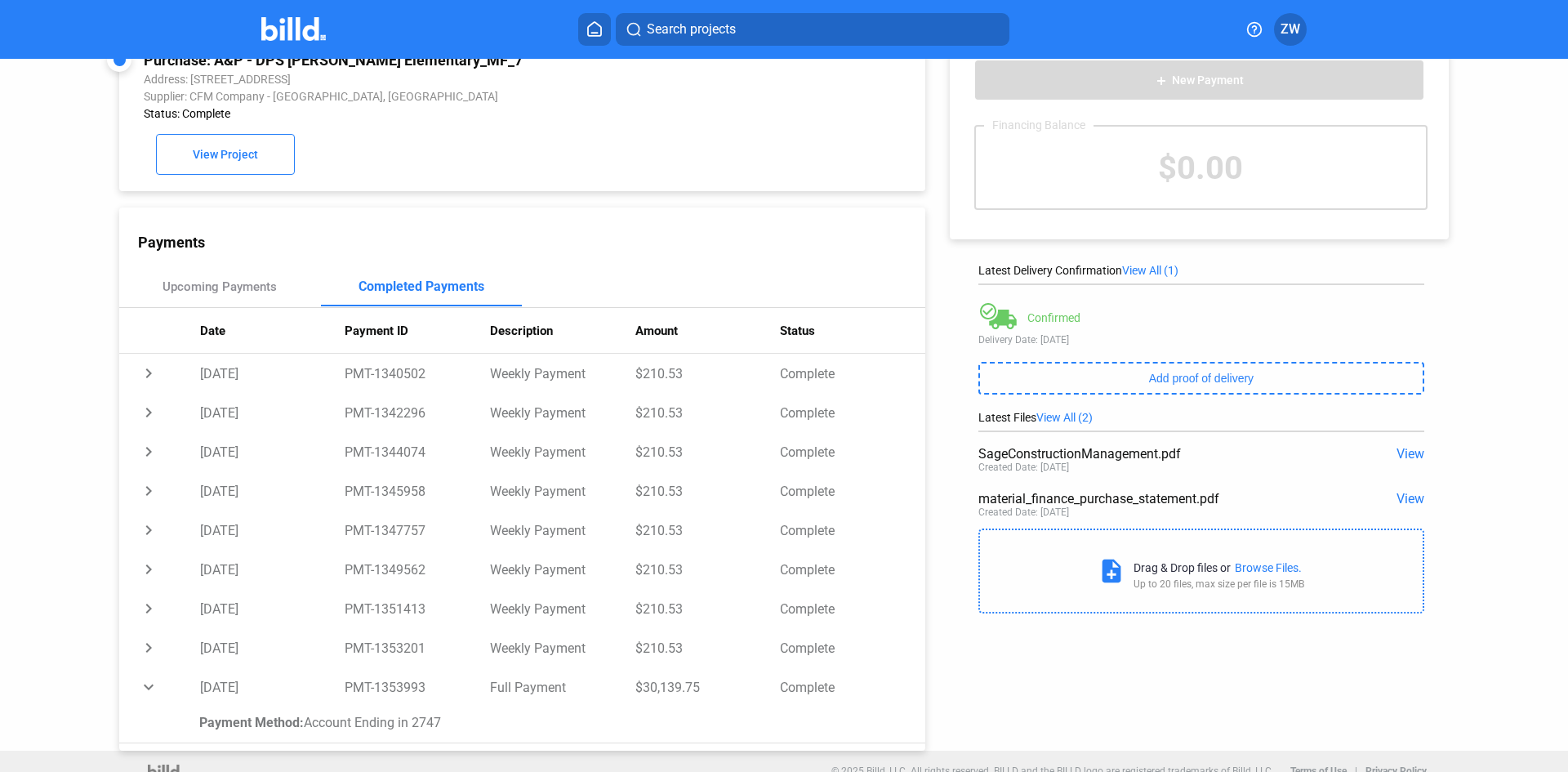
scroll to position [0, 0]
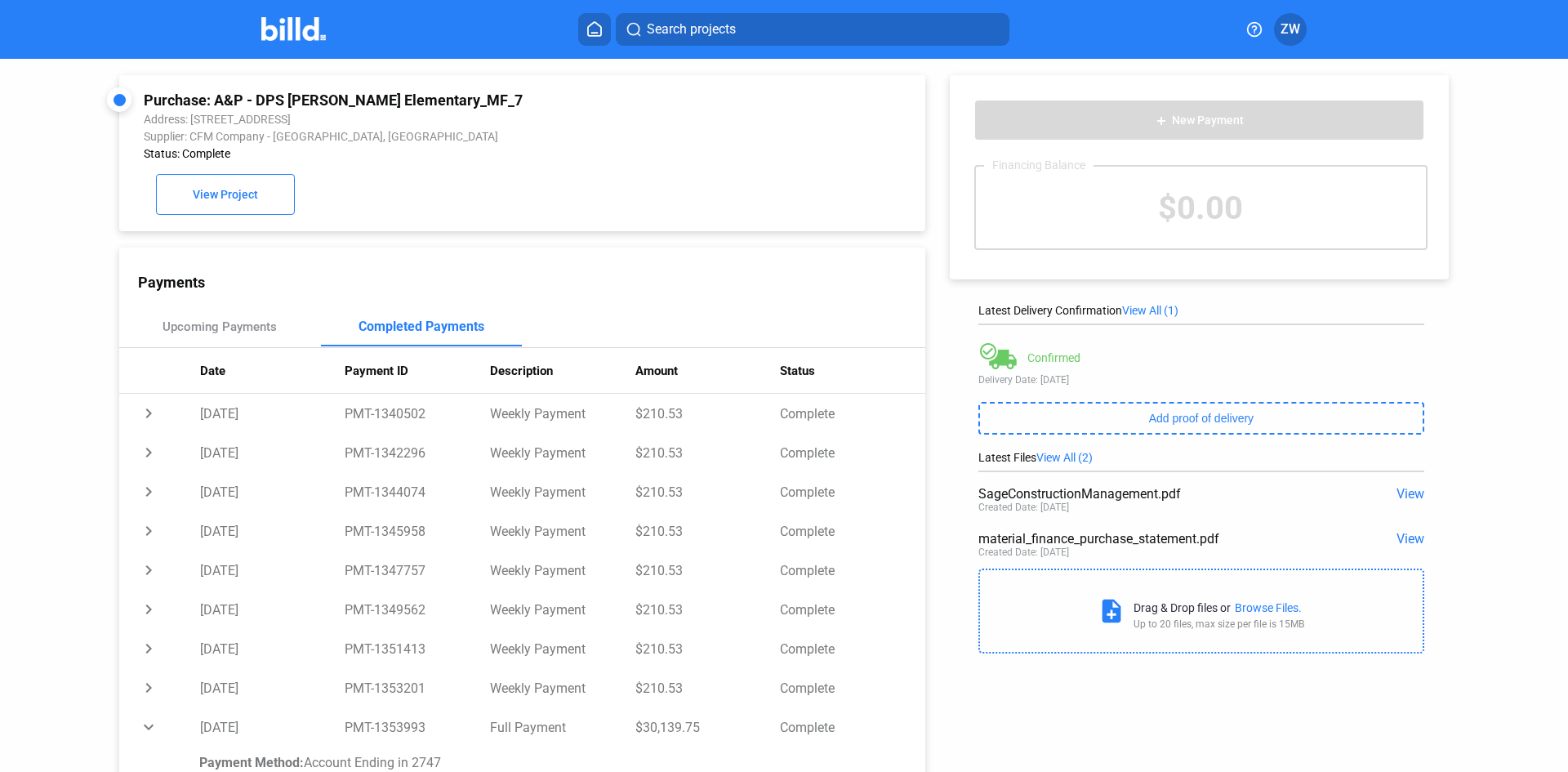
click at [1409, 494] on span "View" at bounding box center [1410, 494] width 28 height 16
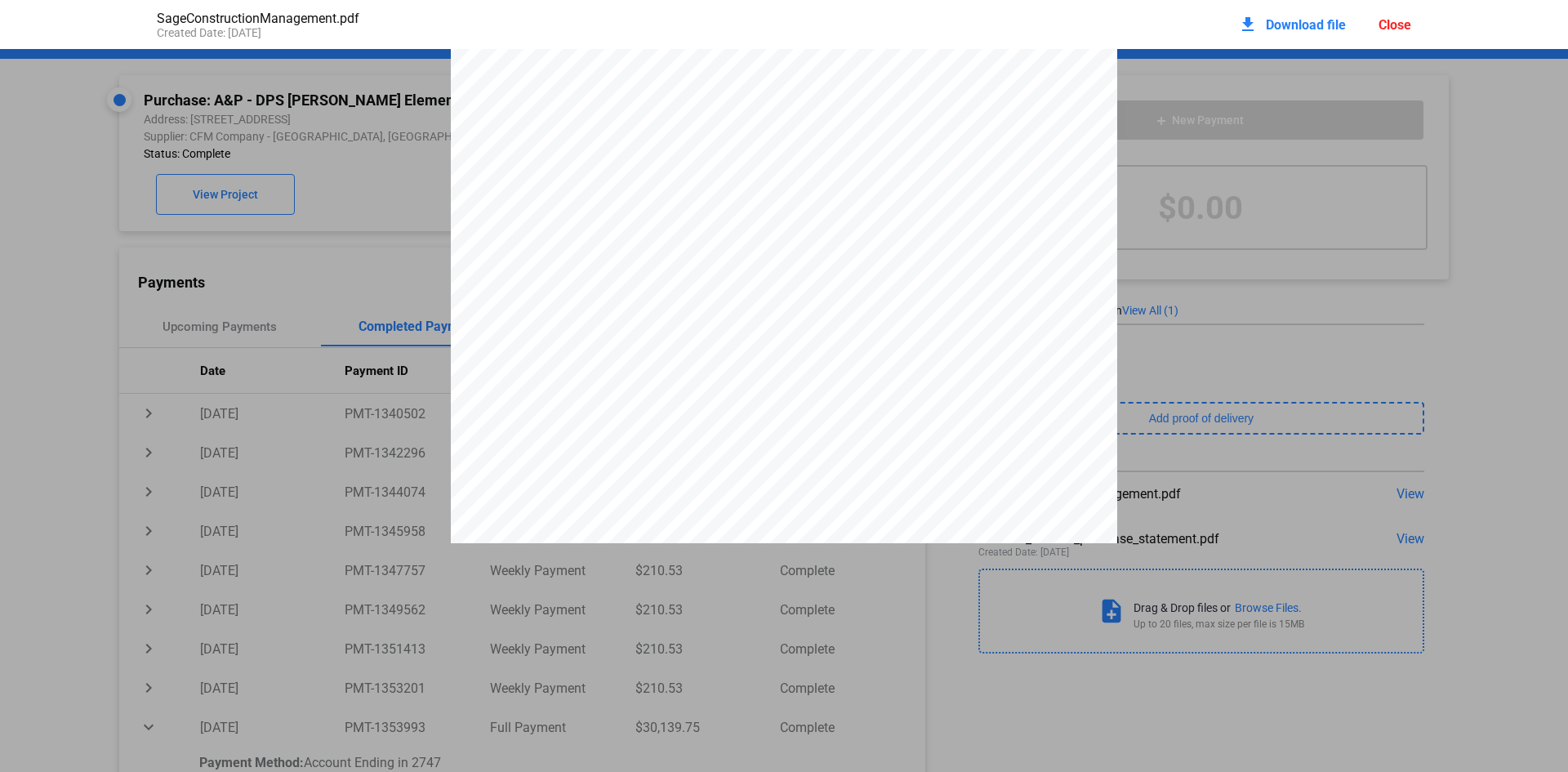
scroll to position [384, 0]
click at [277, 260] on div "_r` _s`@Õ¤Ö a ttA M-B$C u.D*/ M$)##$ :#/v#)¥ _s ×ANNO @C-/#¦ OAOb§¨a bNNwa r*c¦…" at bounding box center [784, 112] width 1568 height 863
click at [1414, 18] on div "SageConstructionManagement.pdf Created Date: [DATE] download Download file Close" at bounding box center [784, 24] width 1287 height 49
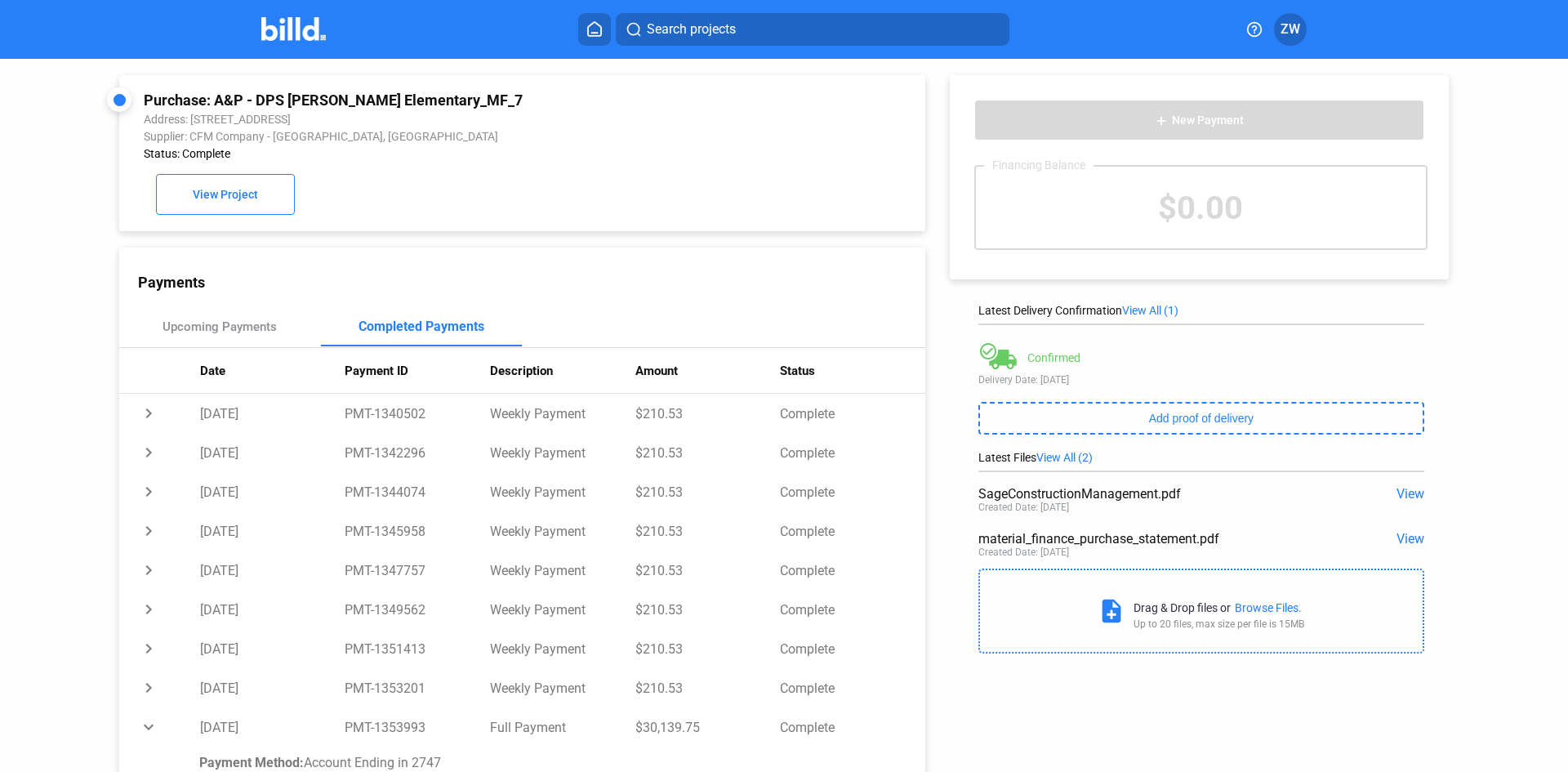
click at [303, 30] on img at bounding box center [293, 29] width 65 height 24
